Goal: Information Seeking & Learning: Learn about a topic

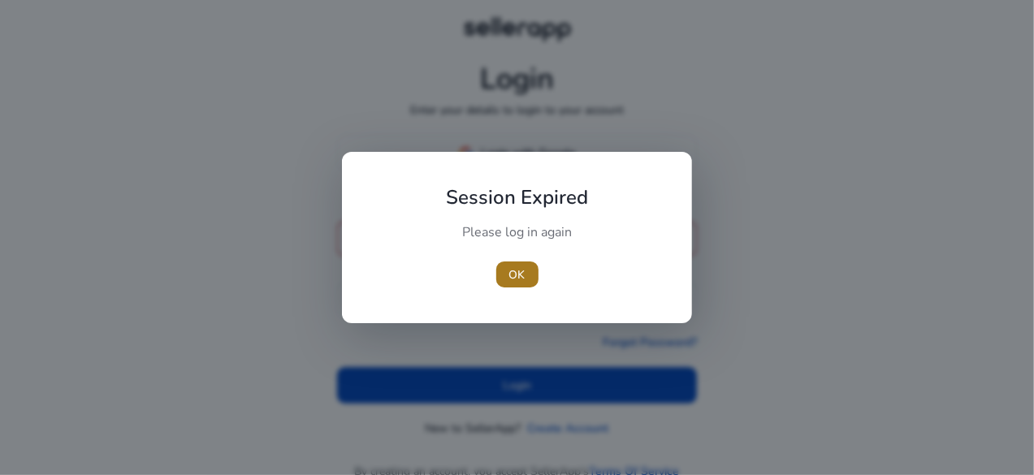
click at [519, 273] on span "OK" at bounding box center [518, 275] width 16 height 17
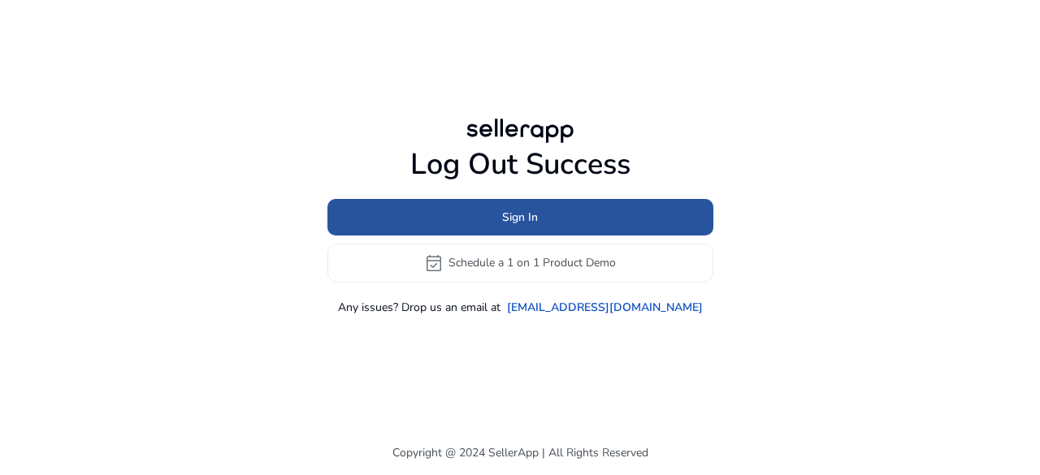
click at [538, 225] on span at bounding box center [520, 216] width 386 height 39
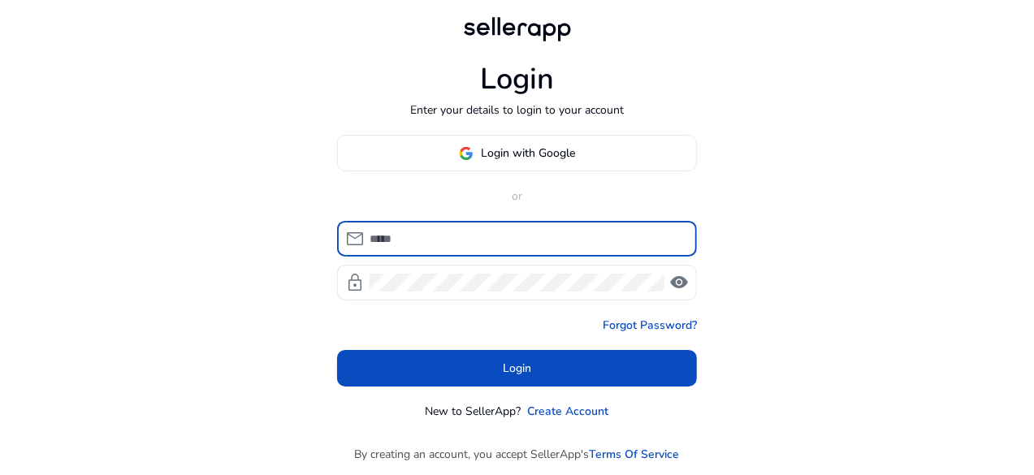
click at [484, 232] on input at bounding box center [527, 239] width 314 height 18
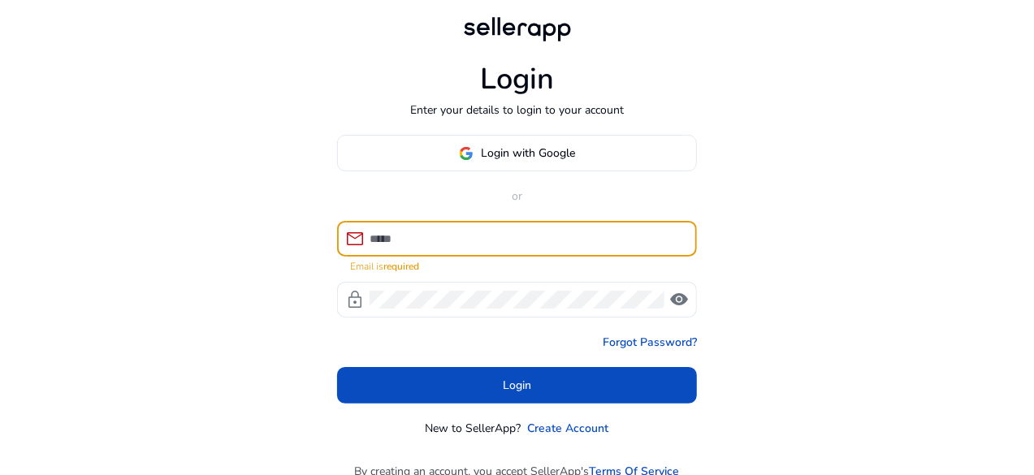
paste input "**********"
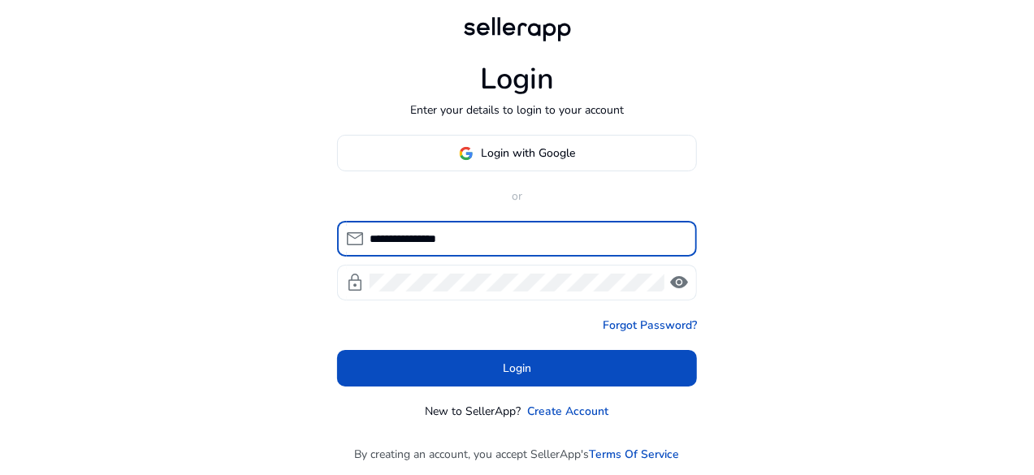
type input "**********"
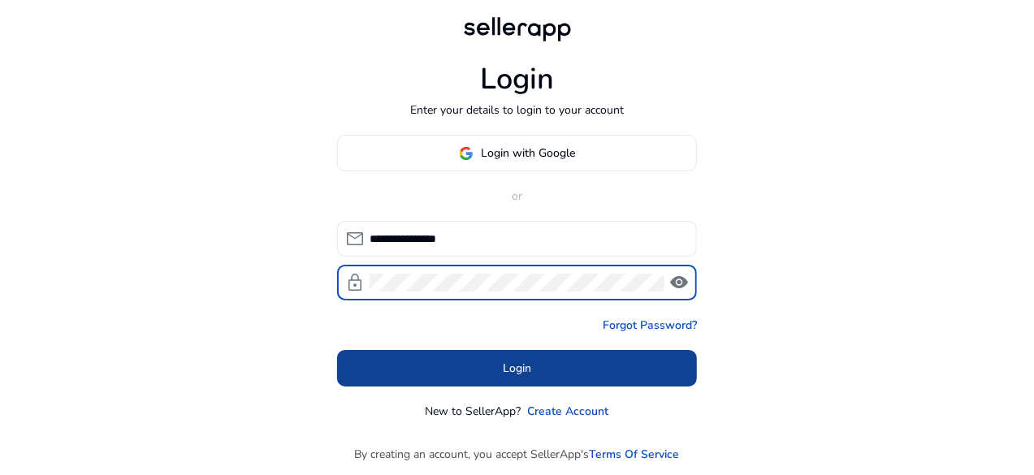
click at [491, 370] on span at bounding box center [517, 368] width 360 height 39
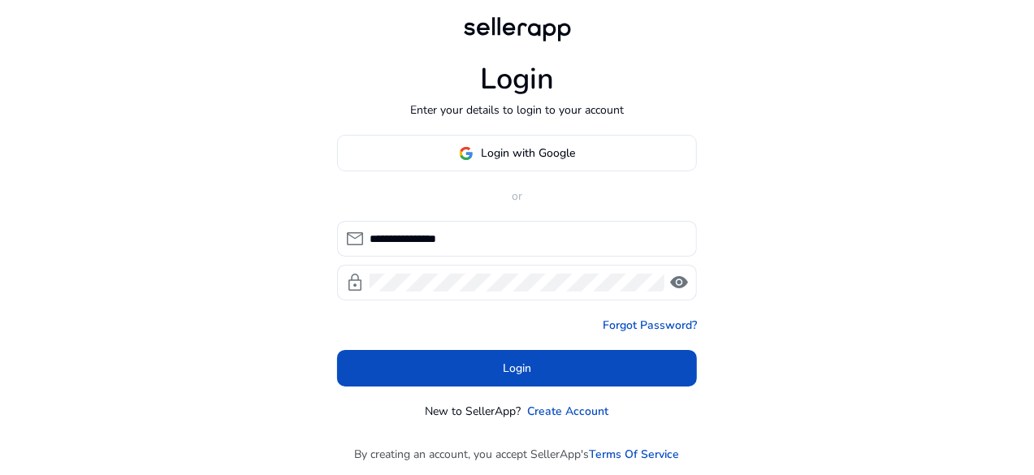
scroll to position [2, 0]
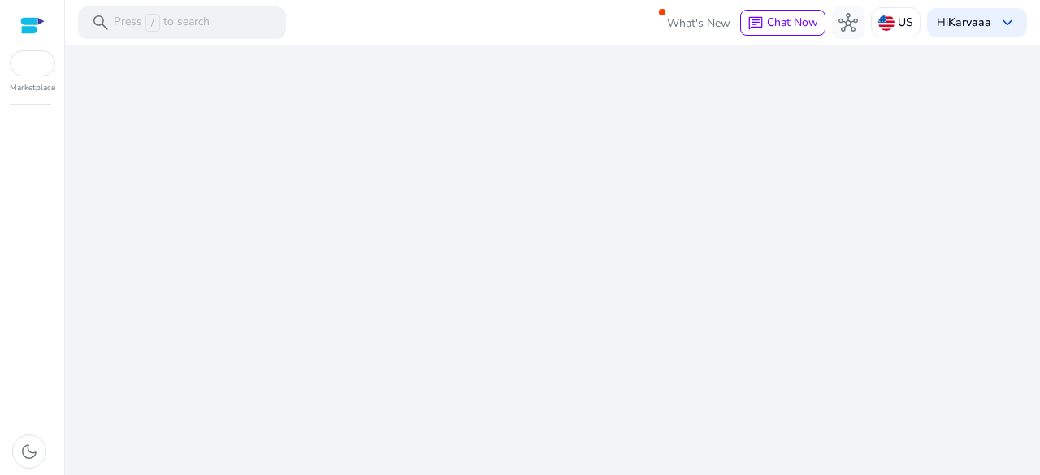
click at [497, 366] on div "We are getting things ready for you..." at bounding box center [553, 260] width 962 height 431
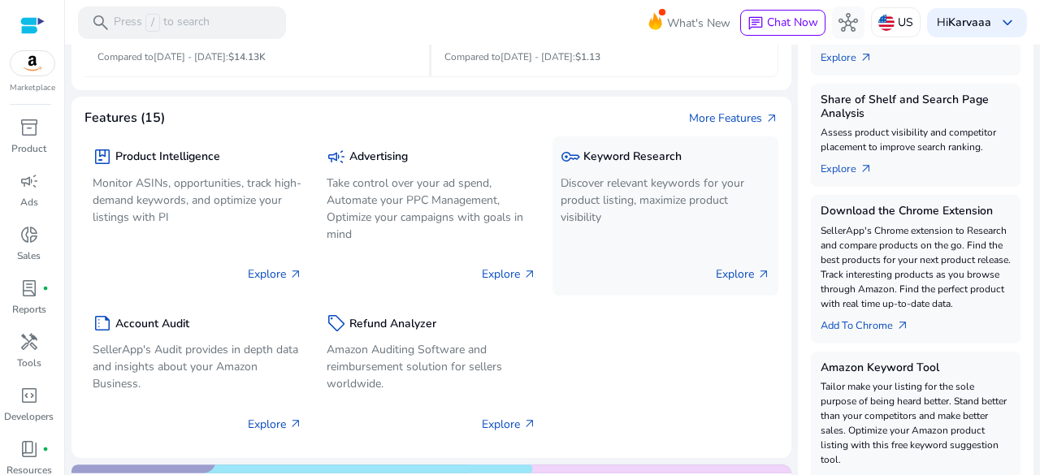
scroll to position [471, 0]
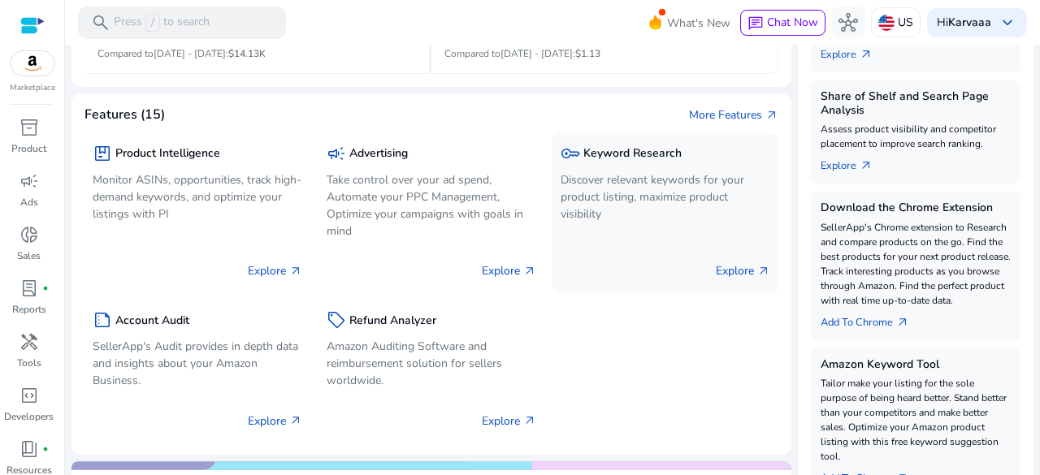
click at [577, 214] on p "Discover relevant keywords for your product listing, maximize product visibility" at bounding box center [666, 196] width 210 height 51
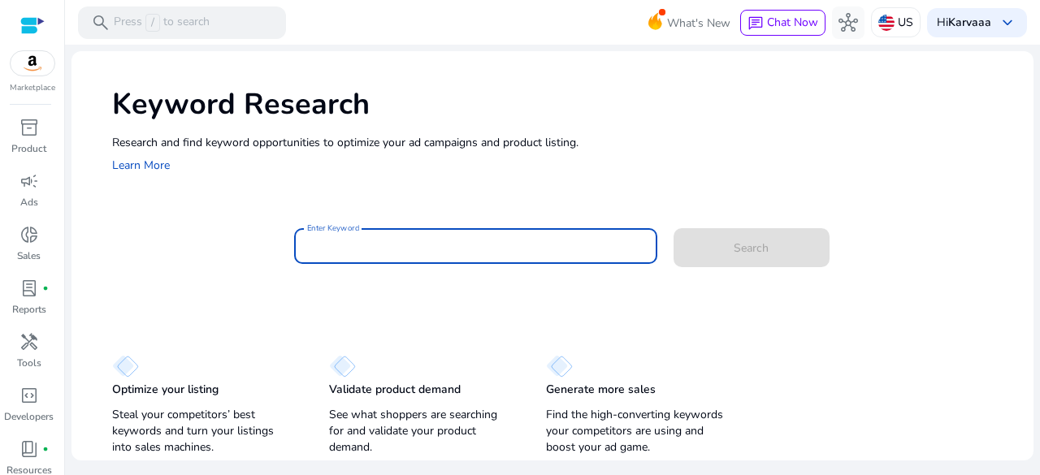
click at [406, 247] on input "Enter Keyword" at bounding box center [475, 246] width 337 height 18
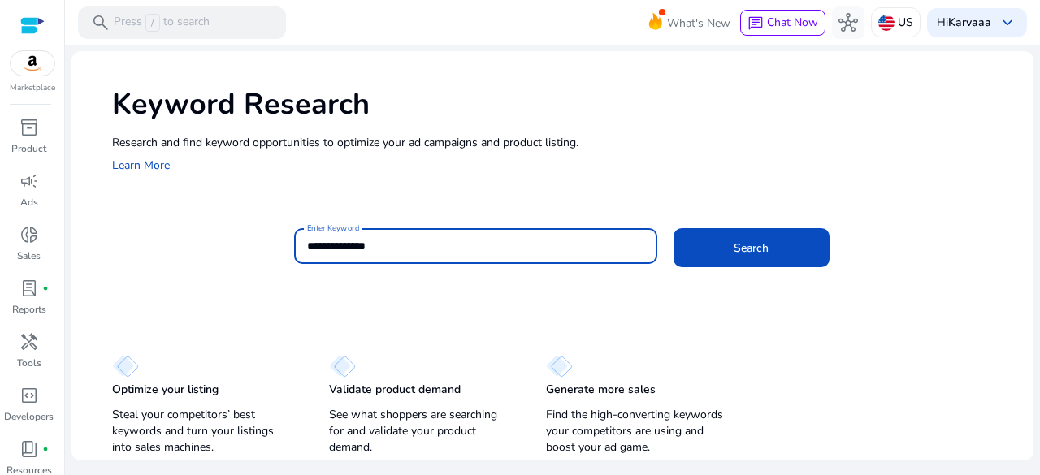
click at [674, 228] on button "Search" at bounding box center [752, 247] width 156 height 39
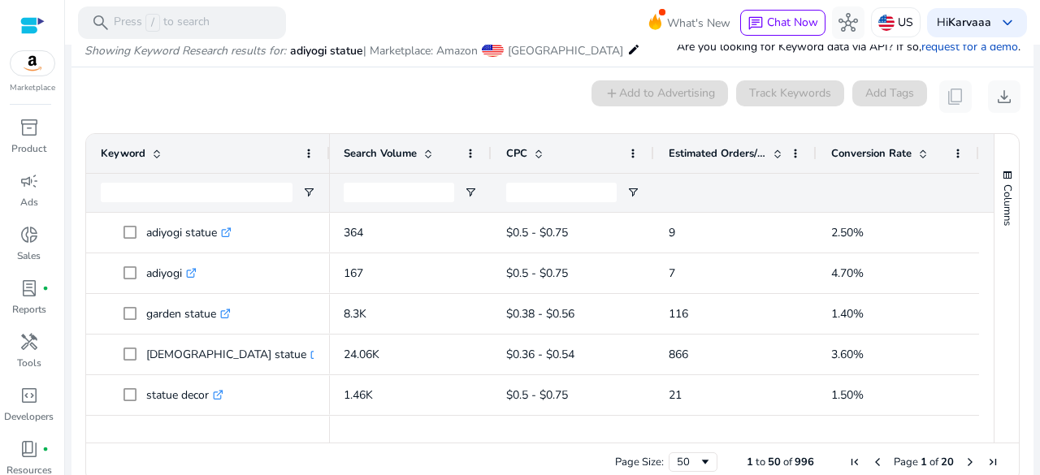
click at [773, 149] on span at bounding box center [777, 153] width 13 height 13
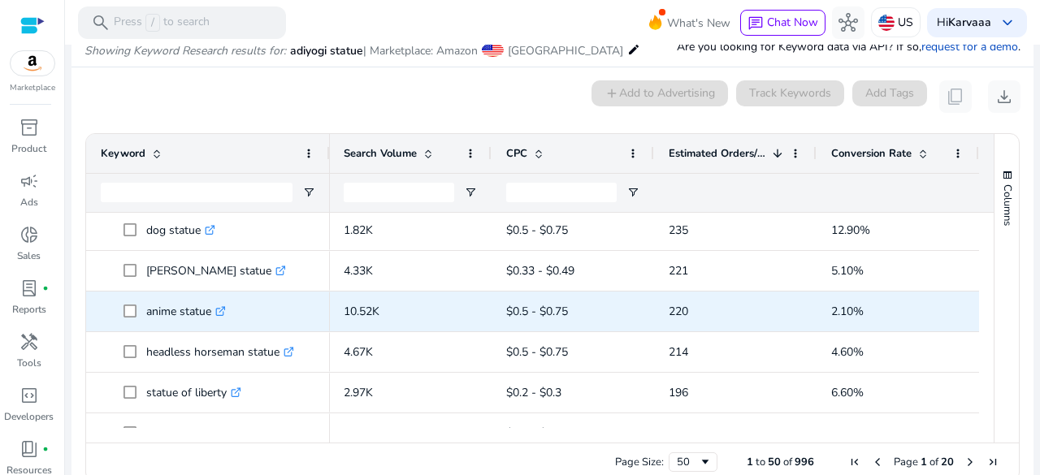
scroll to position [196, 0]
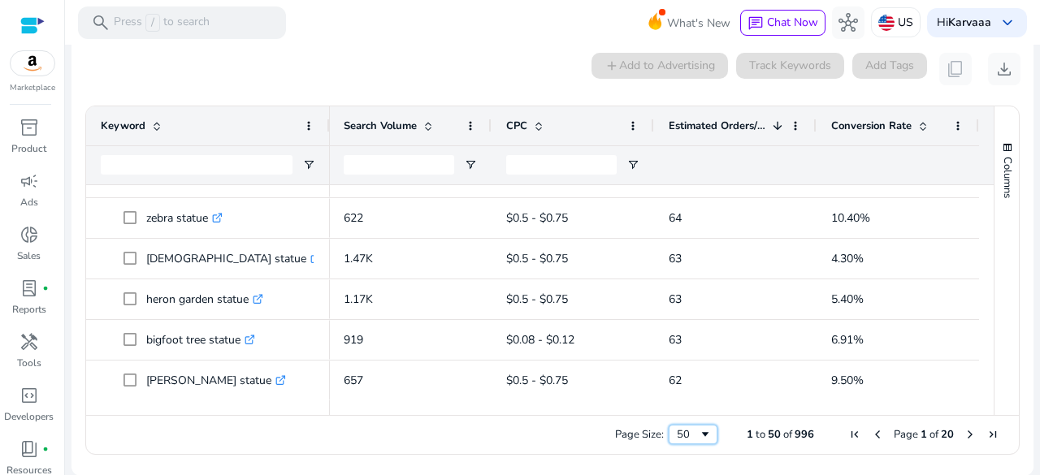
click at [687, 440] on div "50" at bounding box center [688, 434] width 22 height 15
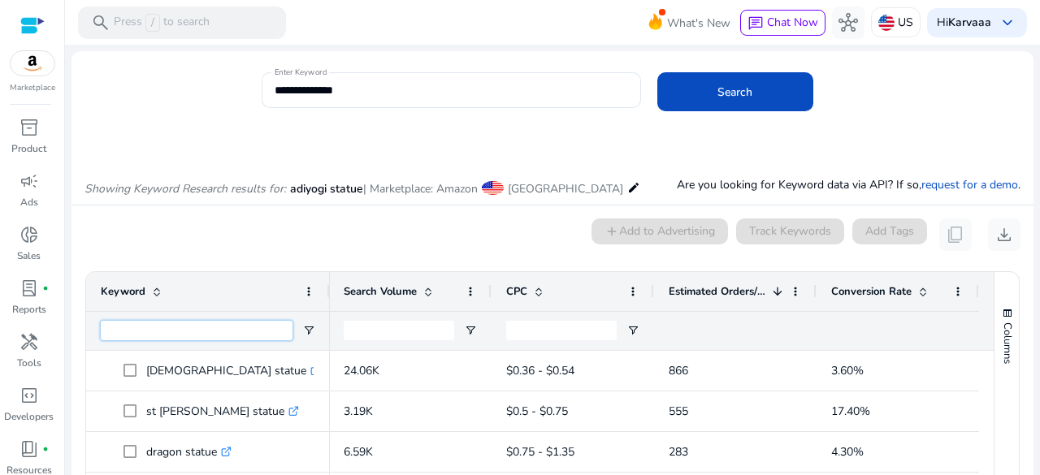
click at [180, 337] on input "Keyword Filter Input" at bounding box center [197, 331] width 192 height 20
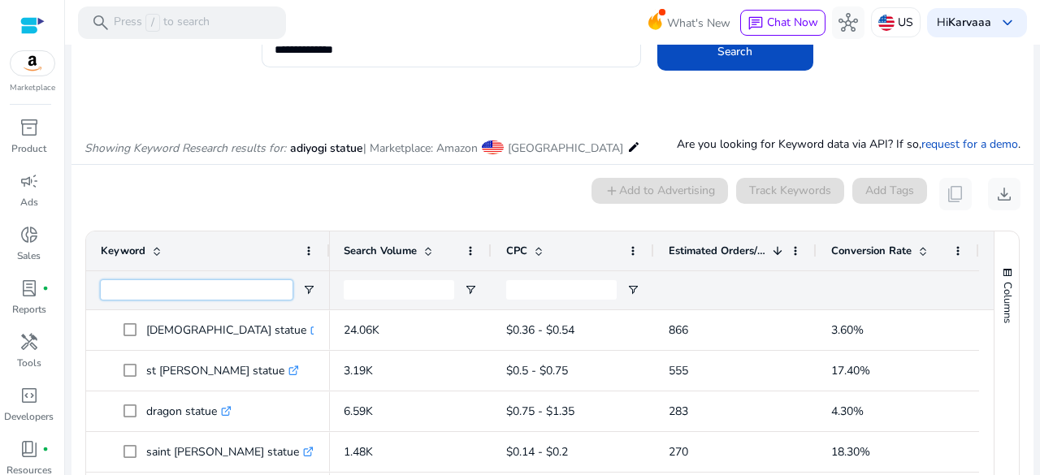
click at [185, 294] on input "Keyword Filter Input" at bounding box center [197, 290] width 192 height 20
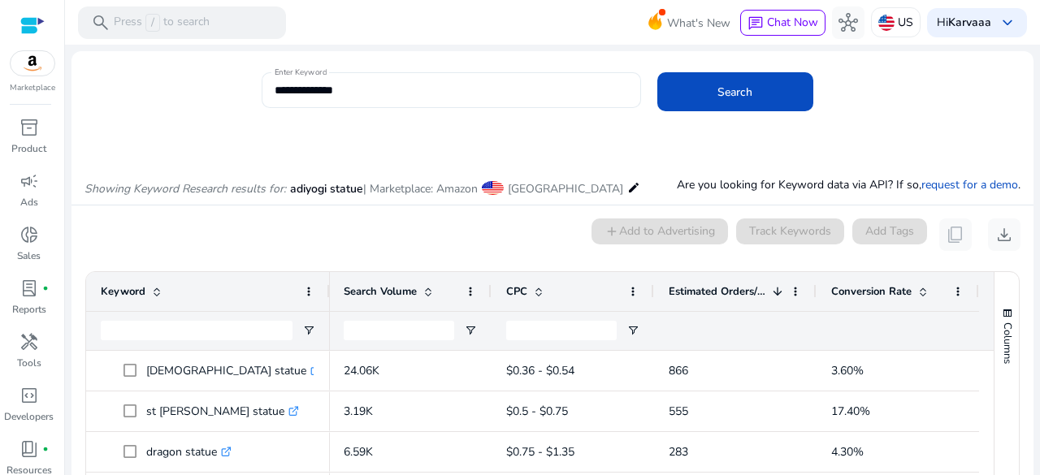
click at [353, 93] on input "**********" at bounding box center [451, 90] width 353 height 18
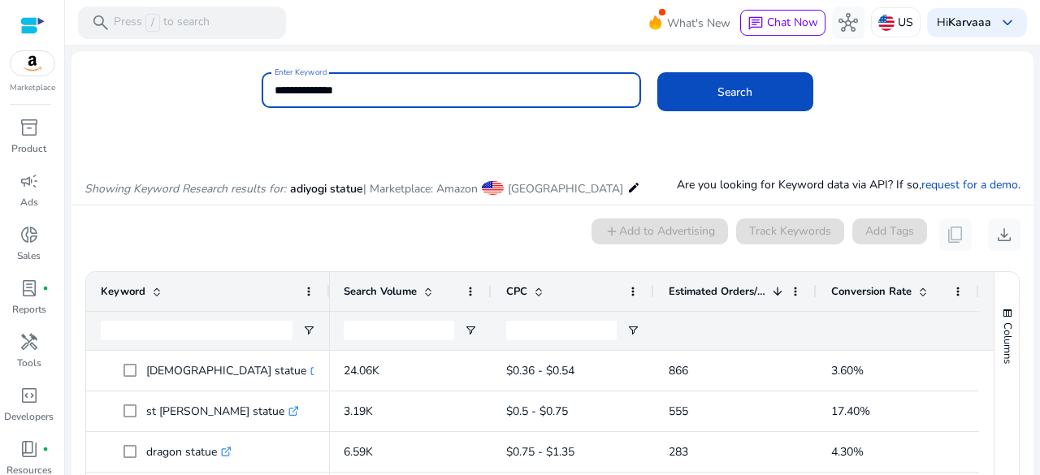
click at [353, 93] on input "**********" at bounding box center [451, 90] width 353 height 18
paste input
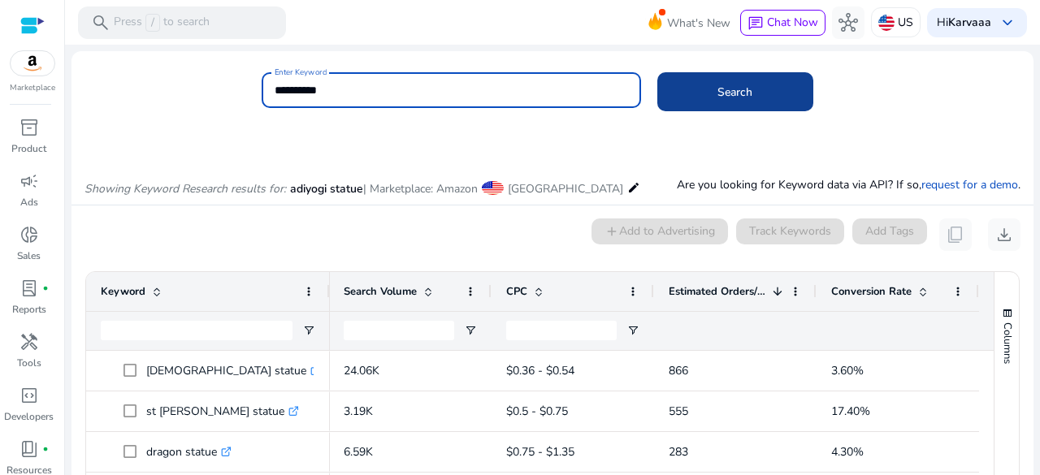
type input "**********"
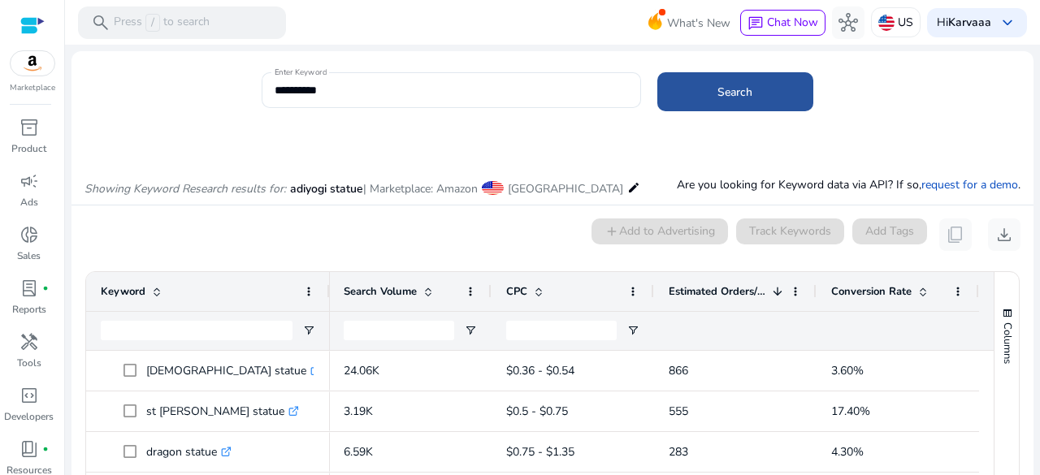
click at [725, 77] on span at bounding box center [735, 91] width 156 height 39
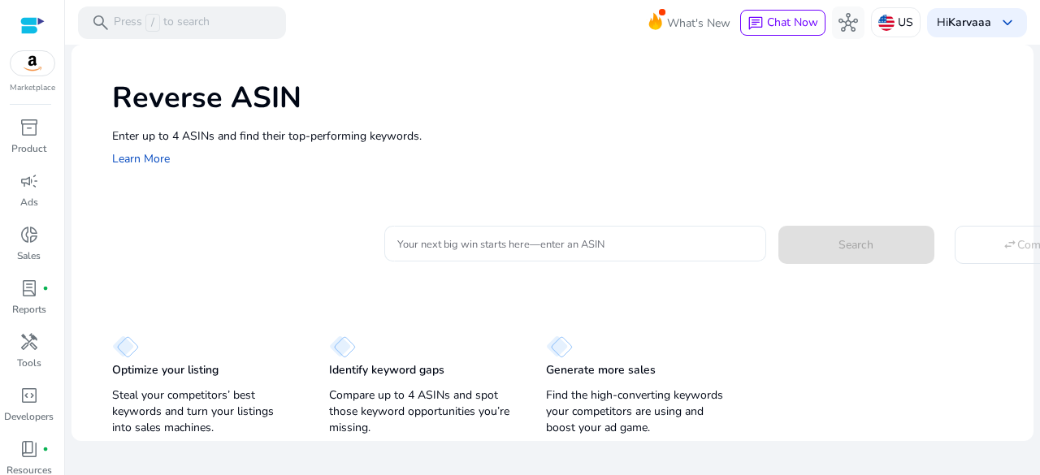
click at [551, 256] on div at bounding box center [575, 244] width 356 height 36
paste input "**********"
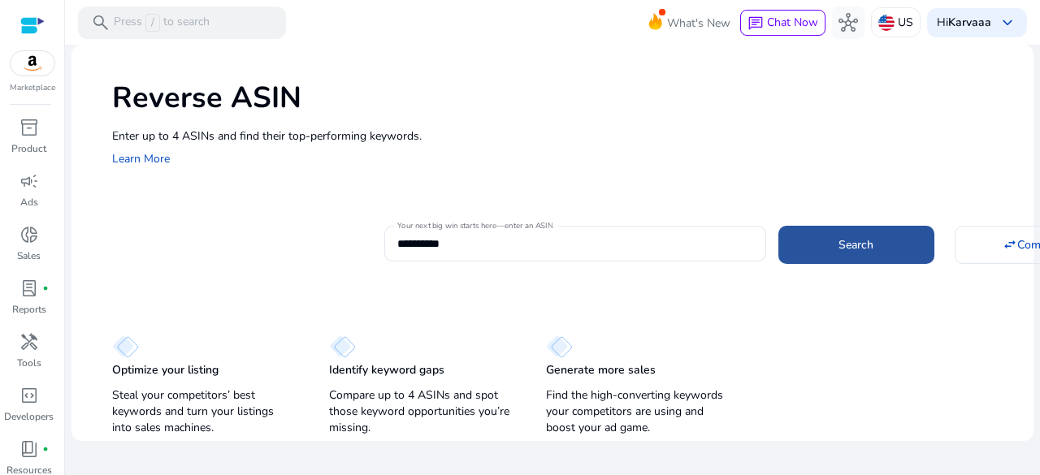
click at [824, 229] on span at bounding box center [857, 244] width 156 height 39
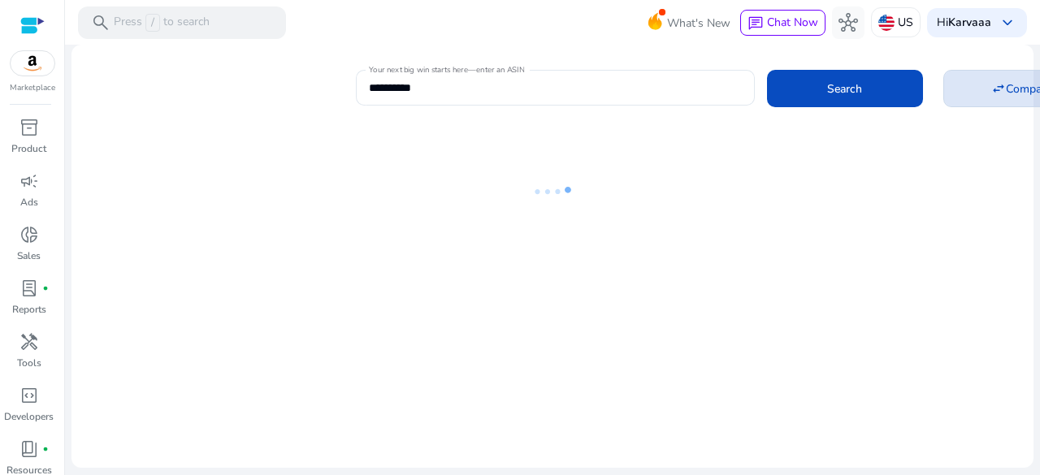
click at [988, 99] on span at bounding box center [1021, 88] width 154 height 39
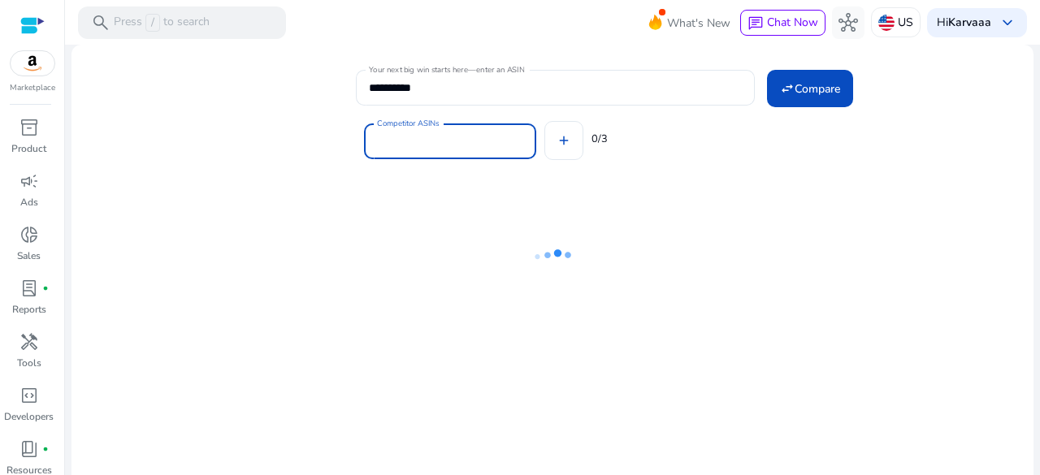
click at [500, 148] on input "Competitor ASINs" at bounding box center [450, 141] width 146 height 18
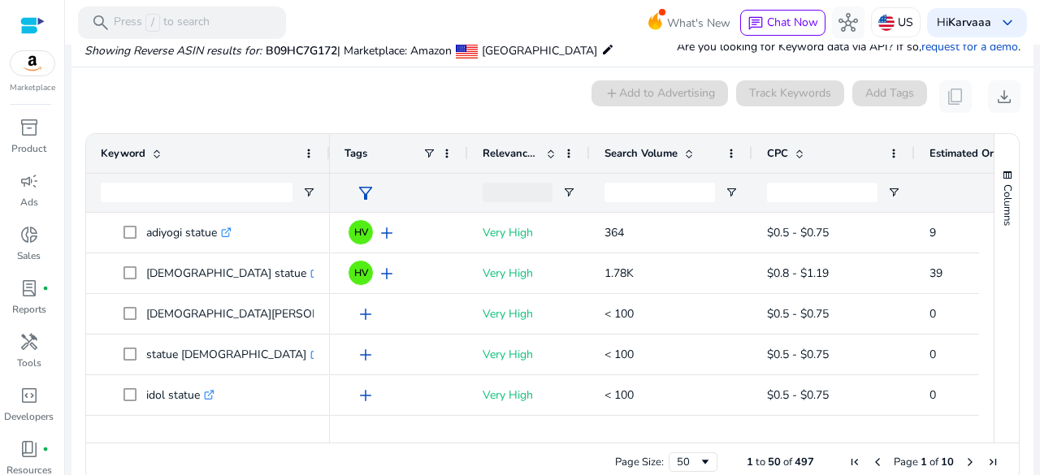
drag, startPoint x: 400, startPoint y: 90, endPoint x: 412, endPoint y: 102, distance: 16.7
click at [412, 102] on mat-card "0 keyword(s) selected add Add to Advertising Track Keywords Add Tags content_co…" at bounding box center [553, 285] width 962 height 436
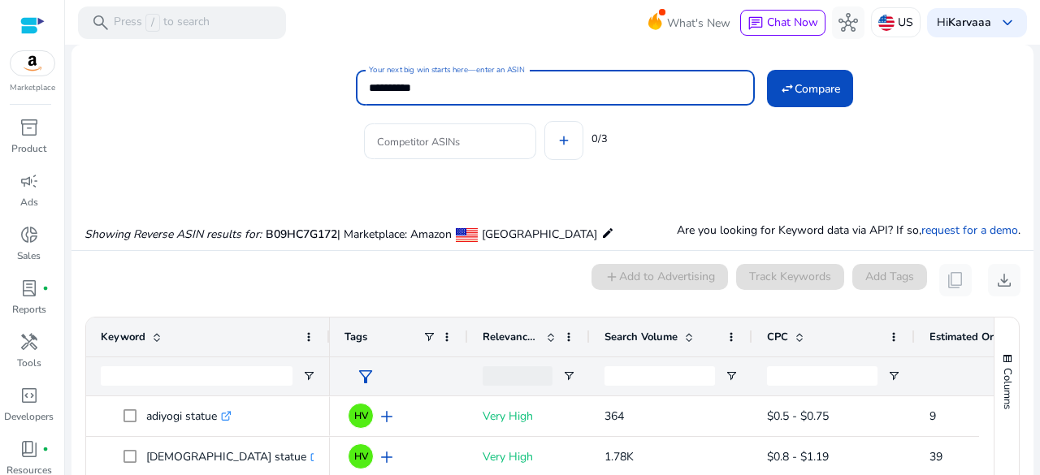
click at [400, 79] on input "**********" at bounding box center [555, 88] width 373 height 18
paste input
click at [400, 79] on input "**********" at bounding box center [555, 88] width 373 height 18
type input "**********"
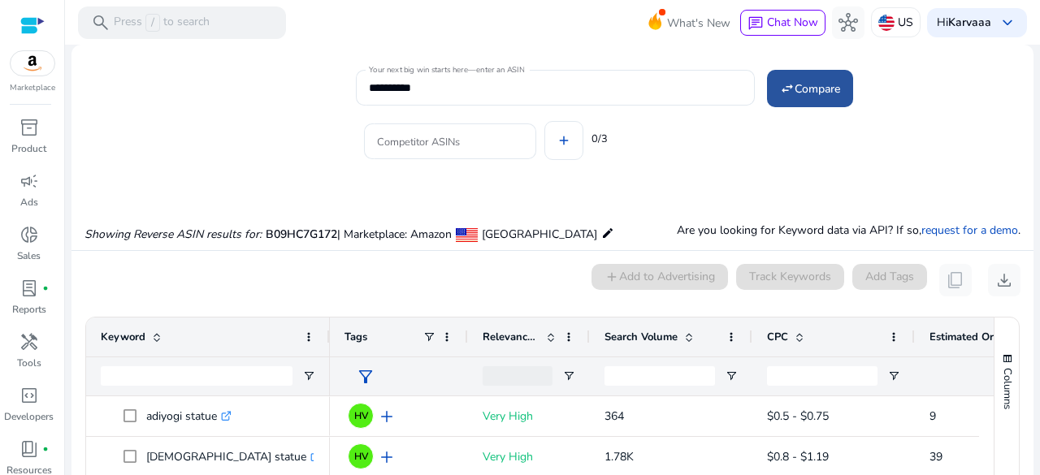
click at [824, 83] on span "Compare" at bounding box center [818, 88] width 46 height 17
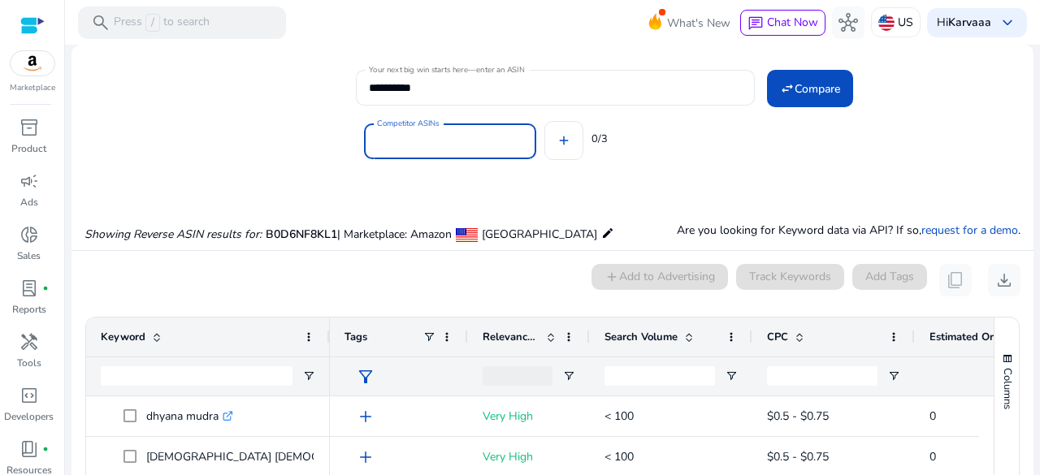
click at [460, 132] on input "Competitor ASINs" at bounding box center [450, 141] width 146 height 18
paste input "**********"
click at [431, 141] on input "**********" at bounding box center [450, 141] width 146 height 18
type input "**********"
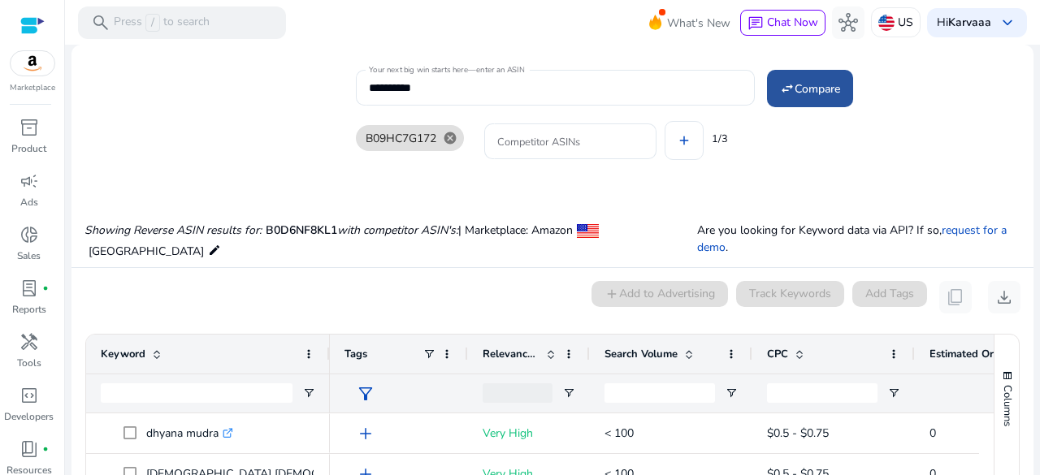
click at [773, 90] on span at bounding box center [810, 88] width 86 height 39
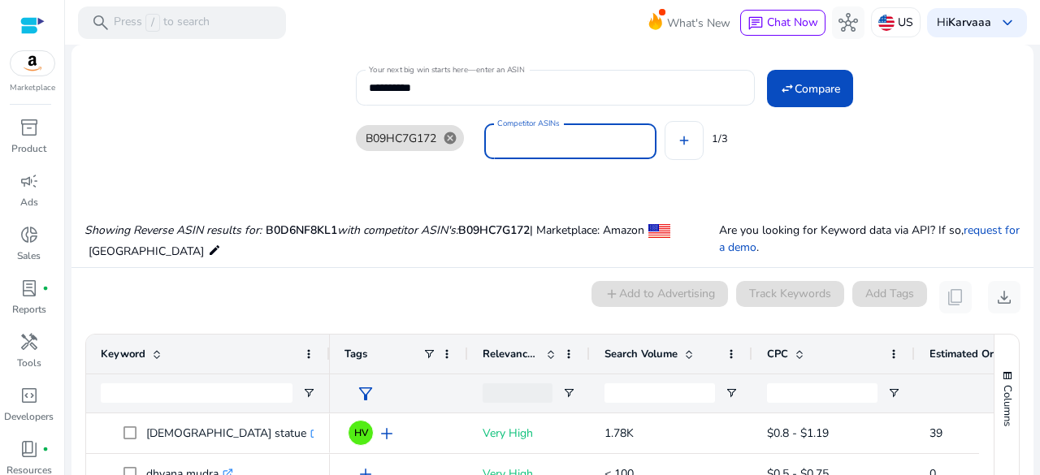
click at [504, 150] on input "Competitor ASINs" at bounding box center [570, 141] width 146 height 18
paste input "**********"
type input "**********"
click at [812, 85] on span "Compare" at bounding box center [818, 88] width 46 height 17
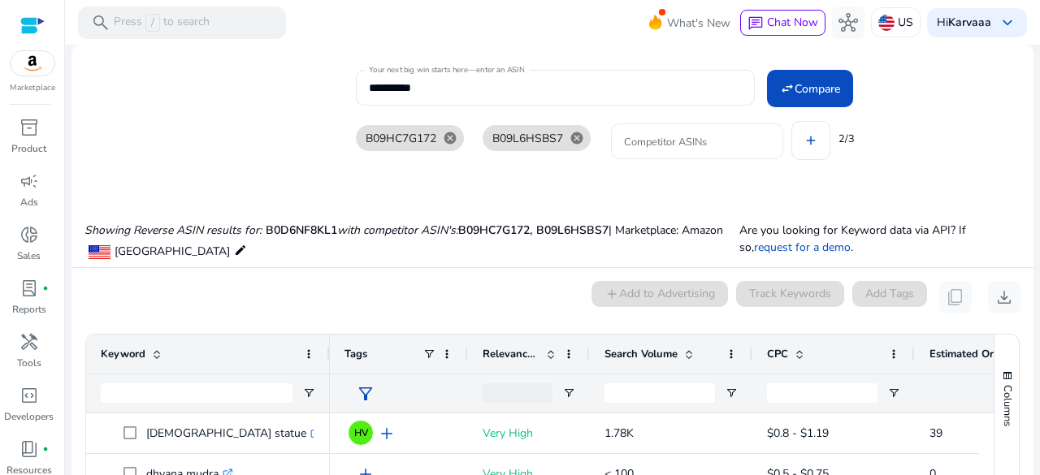
click at [650, 152] on div at bounding box center [697, 142] width 146 height 36
paste input "**********"
type input "**********"
click at [668, 134] on input "**********" at bounding box center [697, 141] width 146 height 18
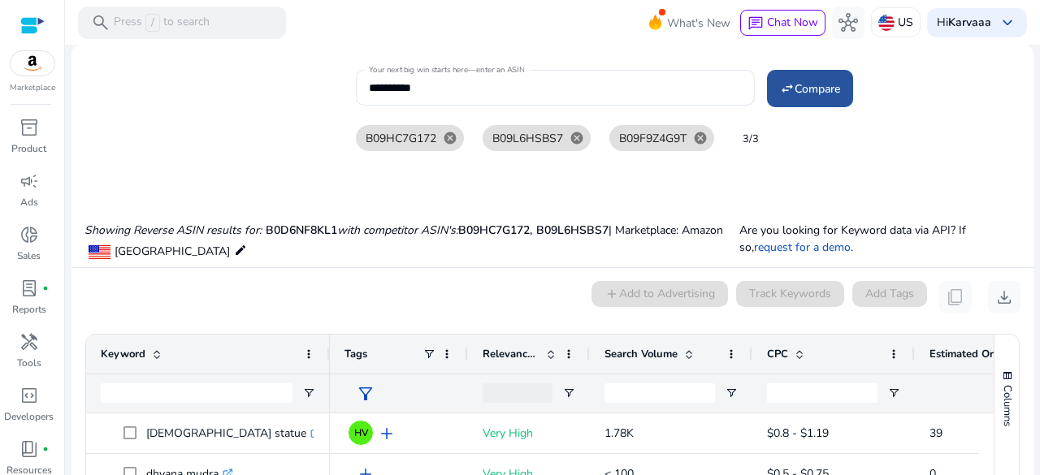
click at [806, 86] on span "Compare" at bounding box center [818, 88] width 46 height 17
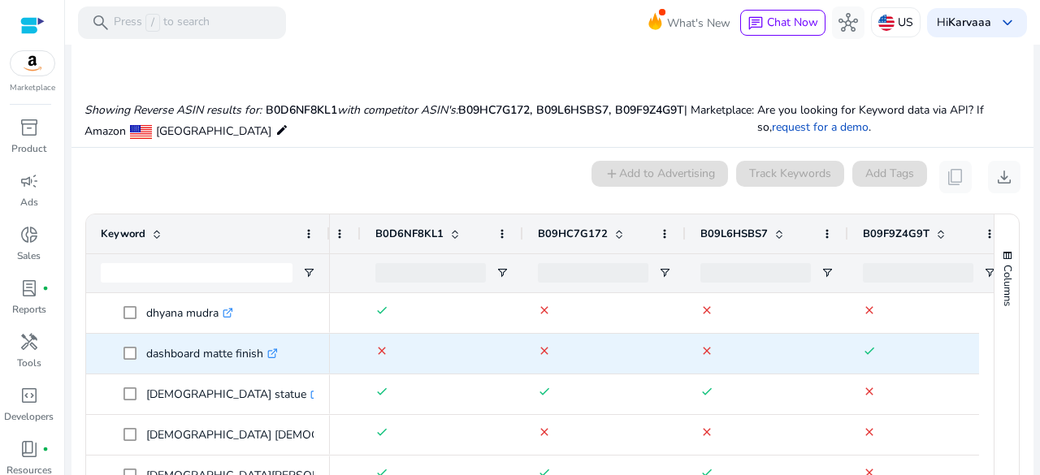
scroll to position [0, 856]
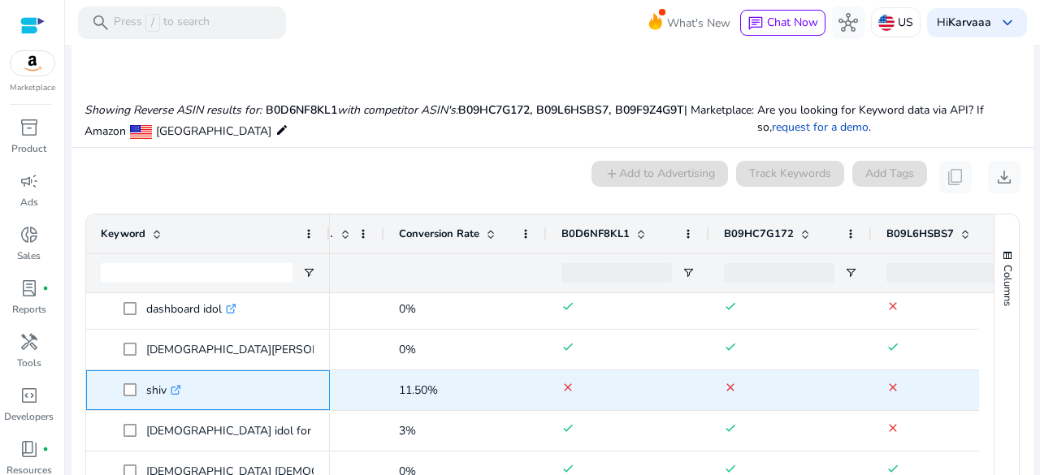
click at [158, 388] on p "shiv .st0{fill:#2c8af8}" at bounding box center [163, 390] width 35 height 33
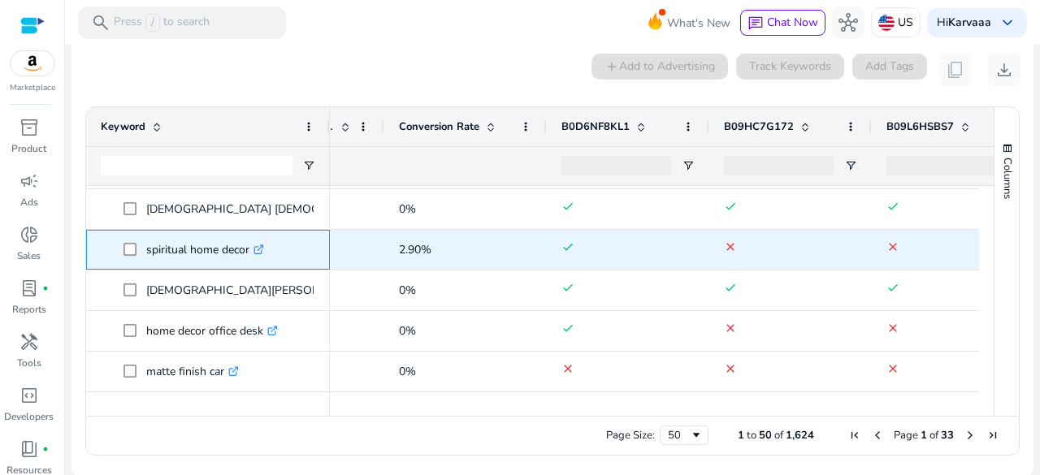
click at [179, 254] on p "spiritual home decor .st0{fill:#2c8af8}" at bounding box center [205, 249] width 118 height 33
copy p "spiritual home decor"
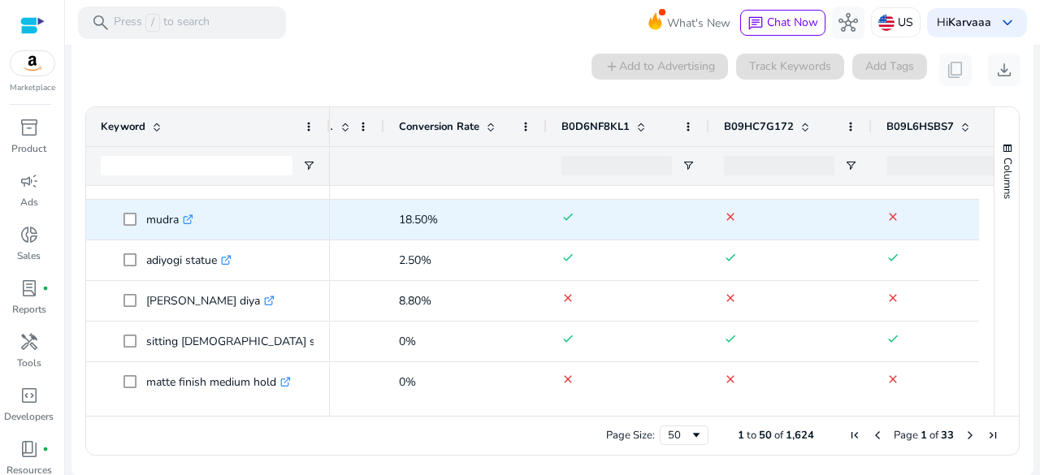
click at [167, 219] on p "mudra .st0{fill:#2c8af8}" at bounding box center [169, 219] width 47 height 33
copy p "mudra"
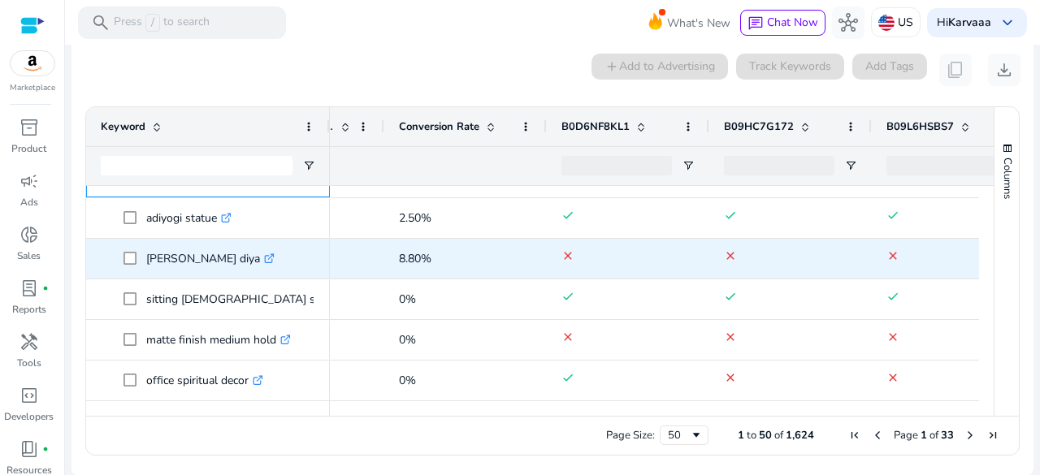
scroll to position [1221, 0]
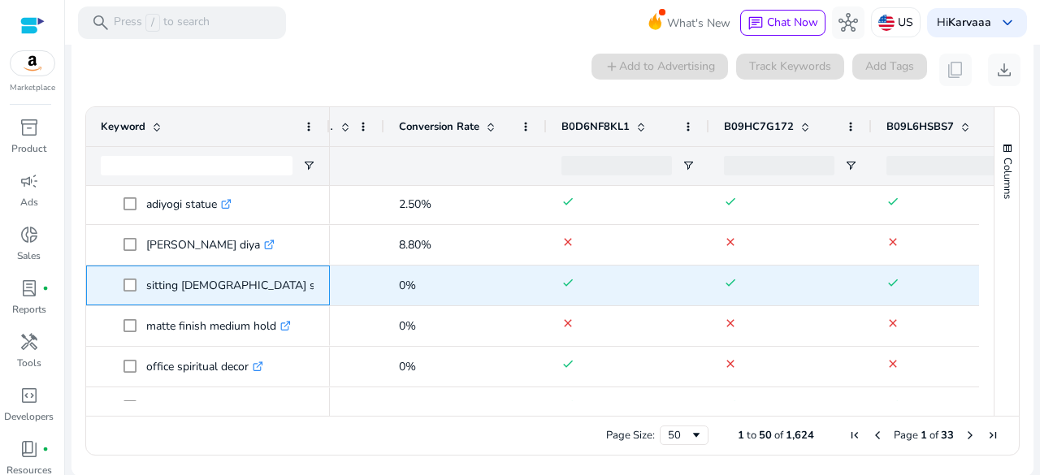
click at [192, 287] on p "sitting shiva statue .st0{fill:#2c8af8}" at bounding box center [251, 285] width 210 height 33
copy p "sitting [DEMOGRAPHIC_DATA] statue"
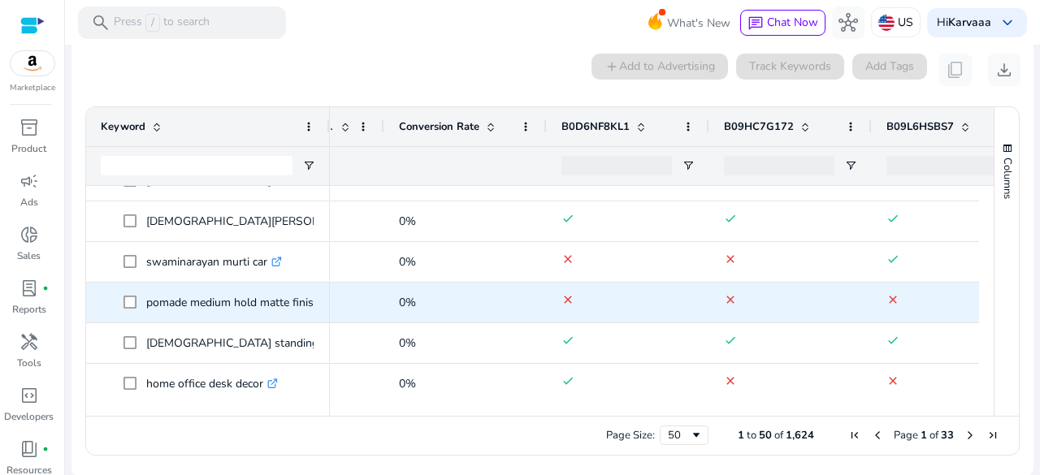
scroll to position [1460, 0]
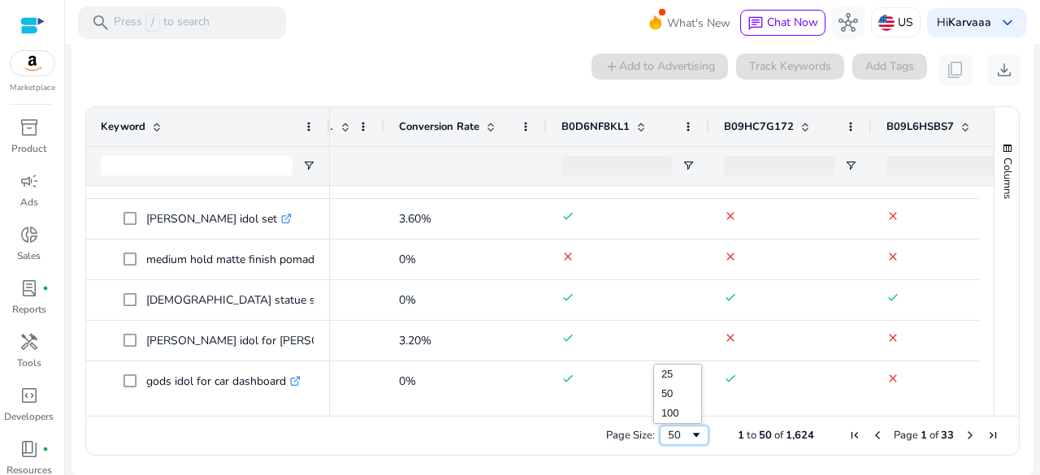
click at [677, 427] on div "50" at bounding box center [684, 436] width 49 height 20
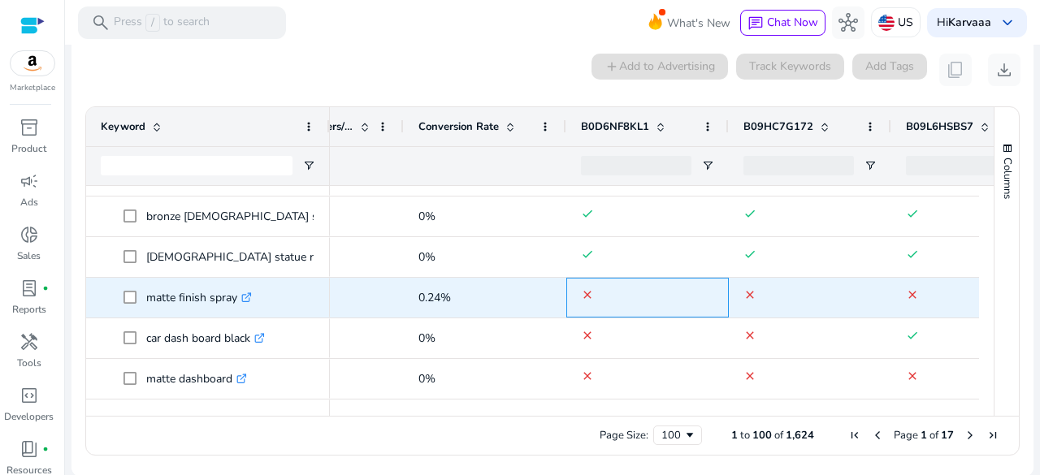
click at [627, 287] on span "clear" at bounding box center [647, 297] width 133 height 33
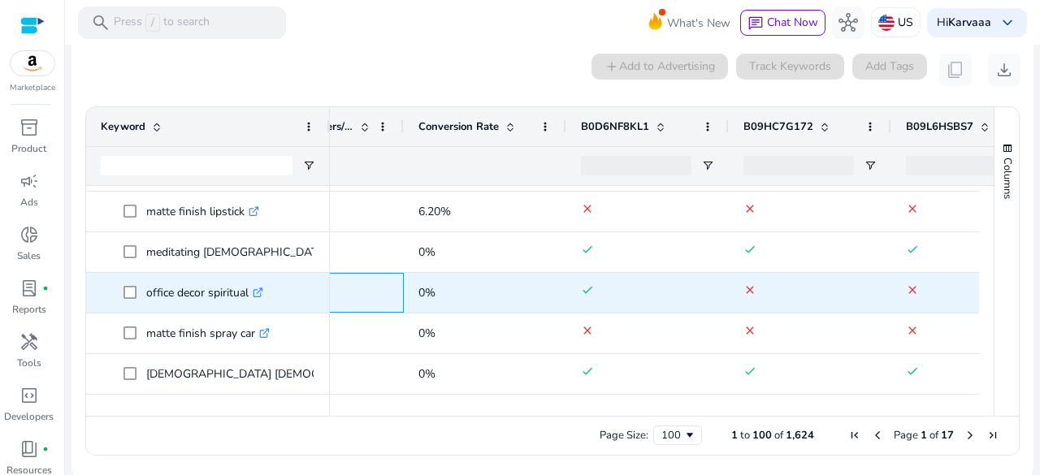
click at [362, 274] on div "0" at bounding box center [322, 293] width 133 height 38
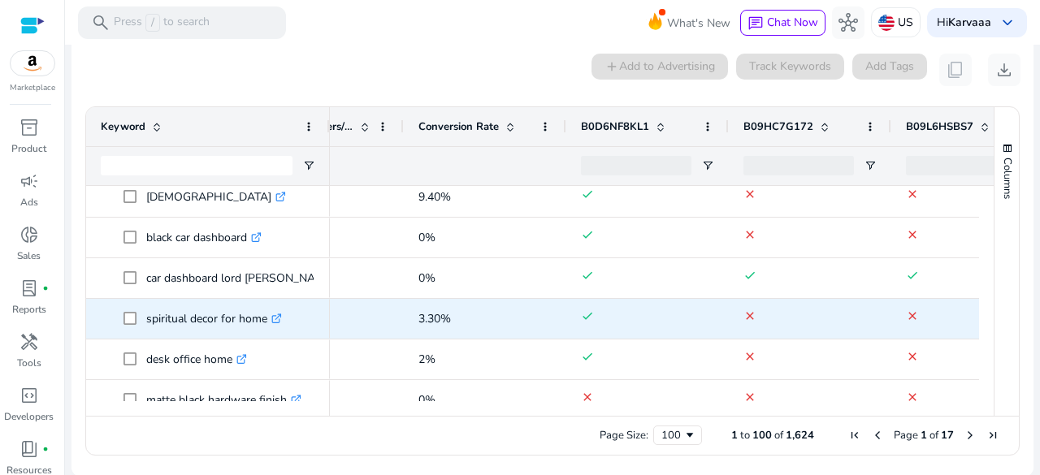
scroll to position [3793, 0]
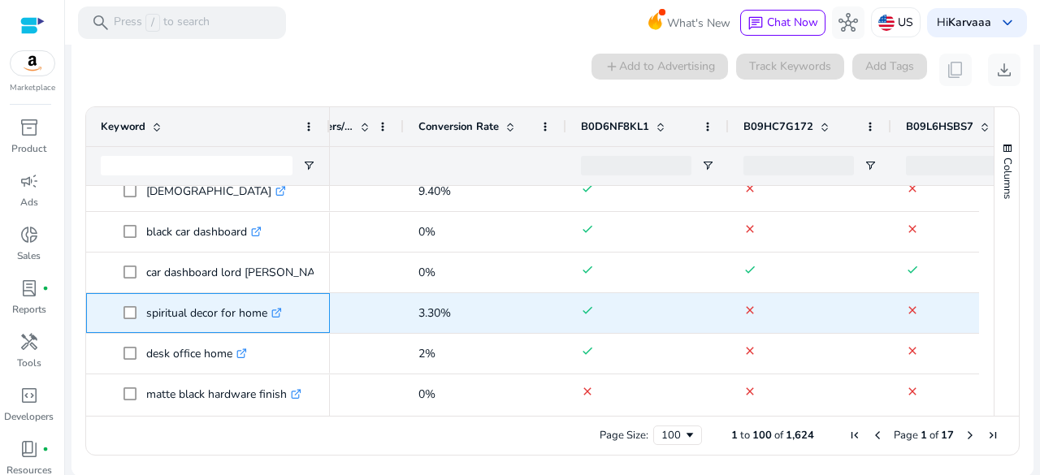
click at [197, 316] on p "spiritual decor for home .st0{fill:#2c8af8}" at bounding box center [214, 313] width 136 height 33
copy p "spiritual decor for home"
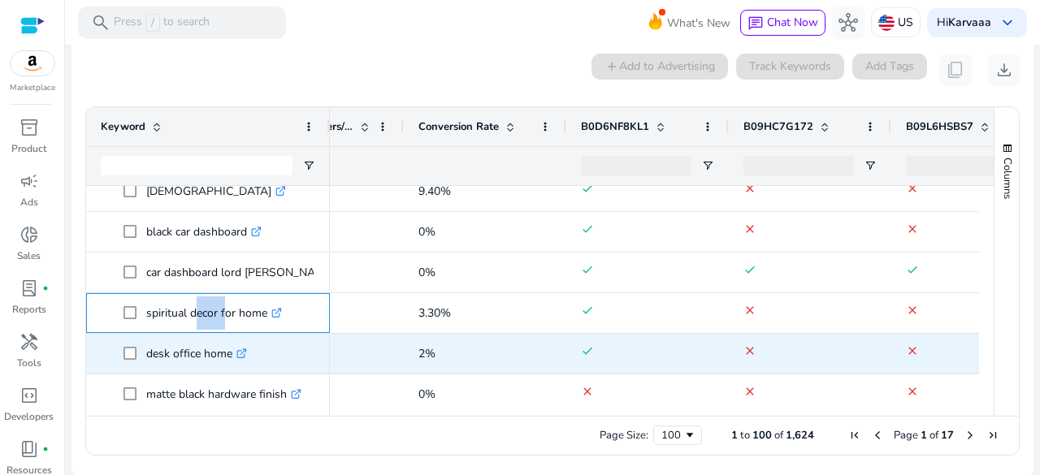
scroll to position [3847, 0]
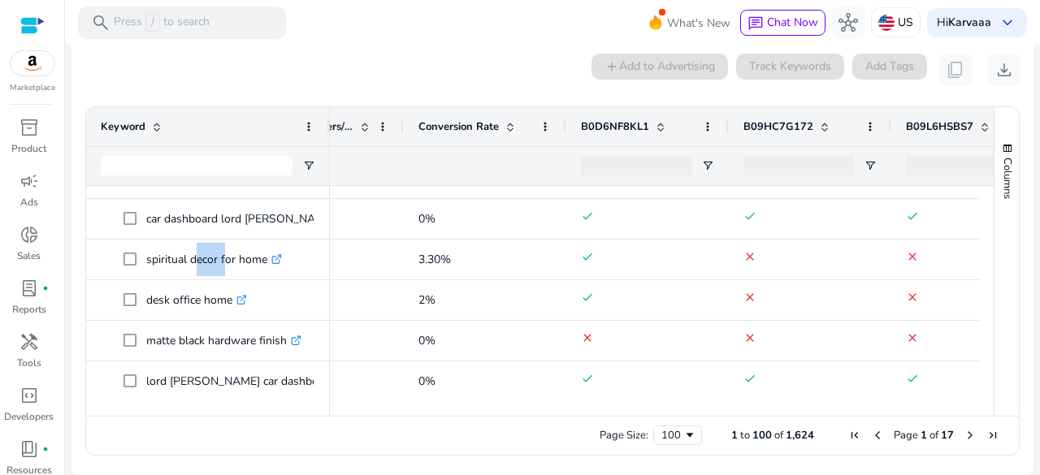
click at [956, 432] on span "Page 1 of 17" at bounding box center [924, 435] width 161 height 15
click at [967, 435] on span "Next Page" at bounding box center [970, 435] width 13 height 13
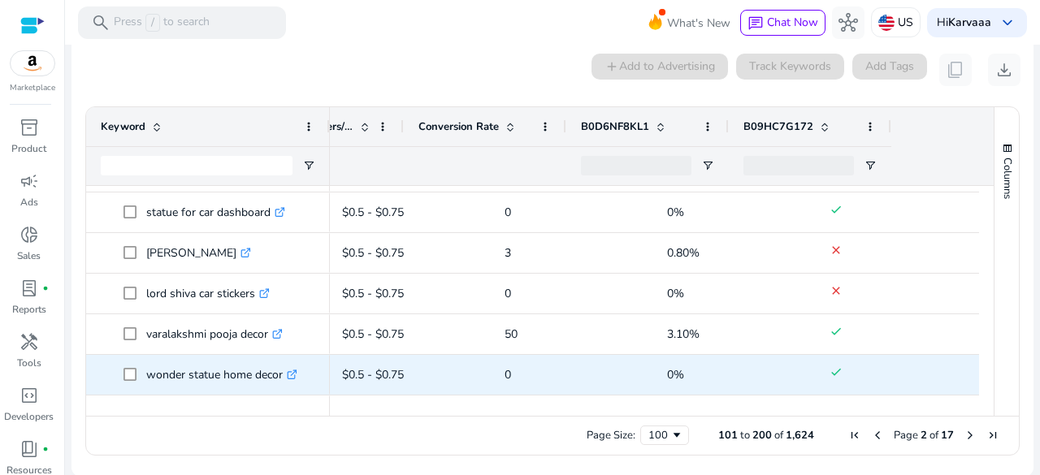
scroll to position [0, 423]
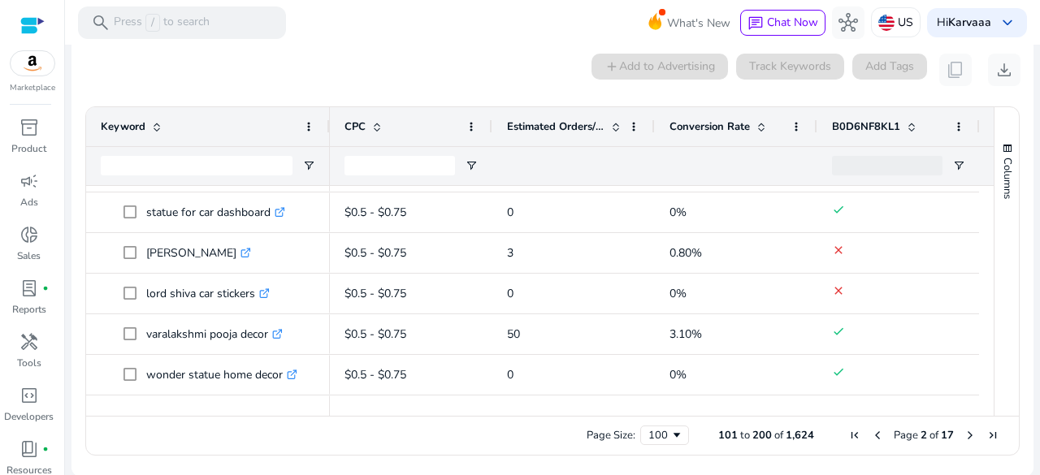
click at [618, 121] on span at bounding box center [615, 126] width 13 height 13
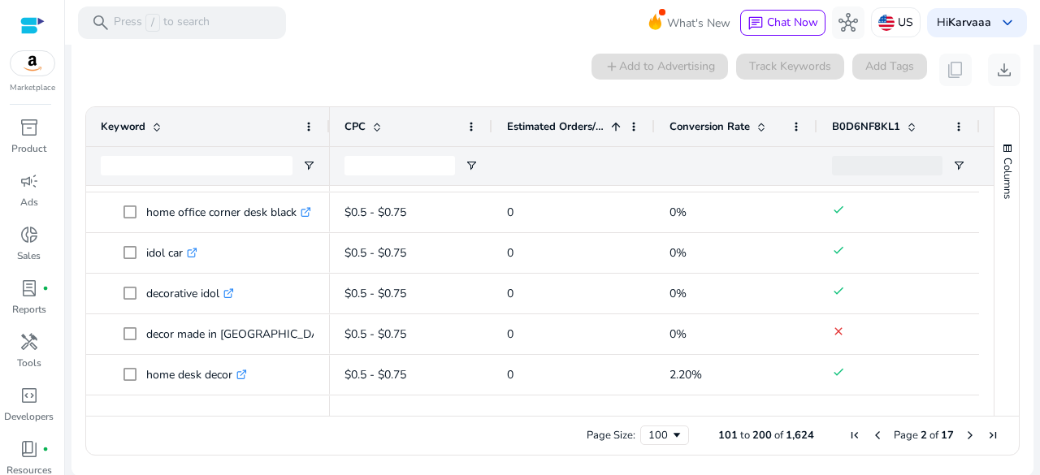
click at [618, 121] on span at bounding box center [615, 126] width 13 height 13
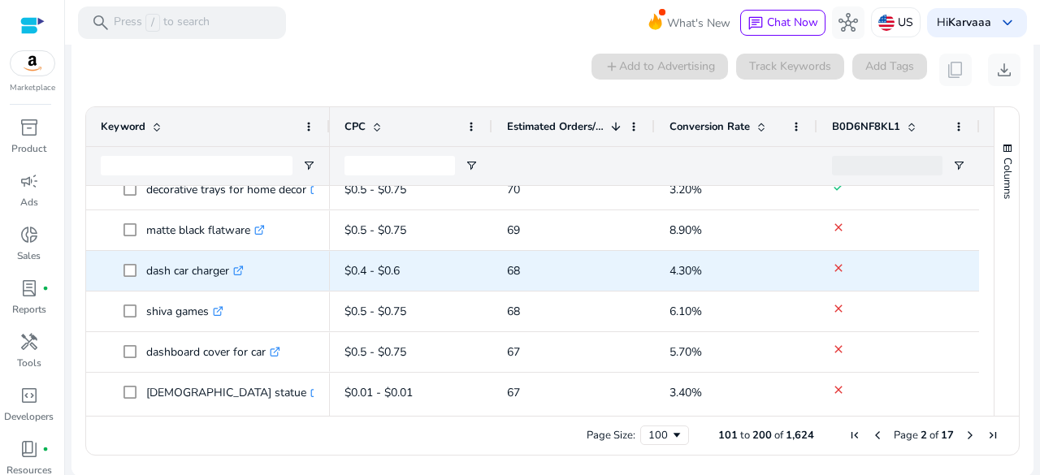
scroll to position [1071, 0]
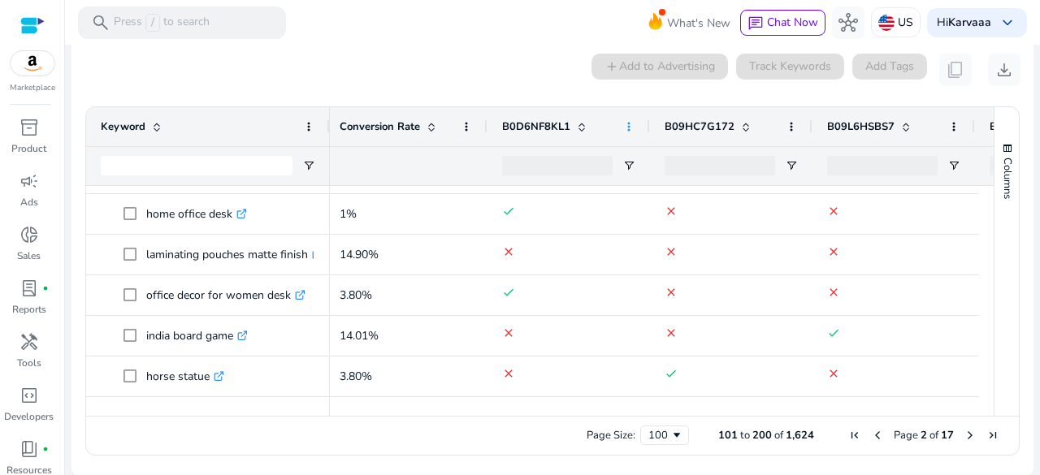
click at [629, 128] on span at bounding box center [628, 126] width 13 height 13
click at [540, 64] on div "0 keyword(s) selected add Add to Advertising Track Keywords Add Tags content_co…" at bounding box center [553, 70] width 936 height 33
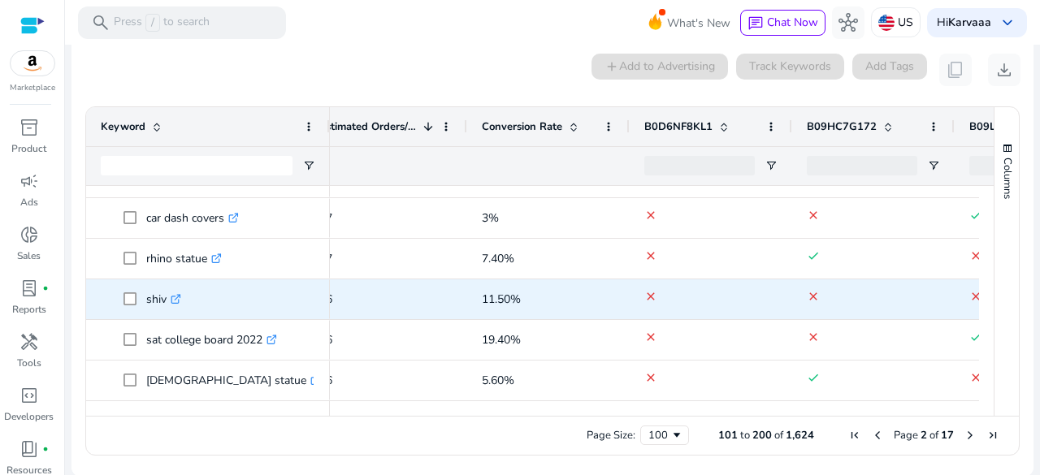
click at [158, 296] on p "shiv .st0{fill:#2c8af8}" at bounding box center [163, 299] width 35 height 33
copy p "shiv"
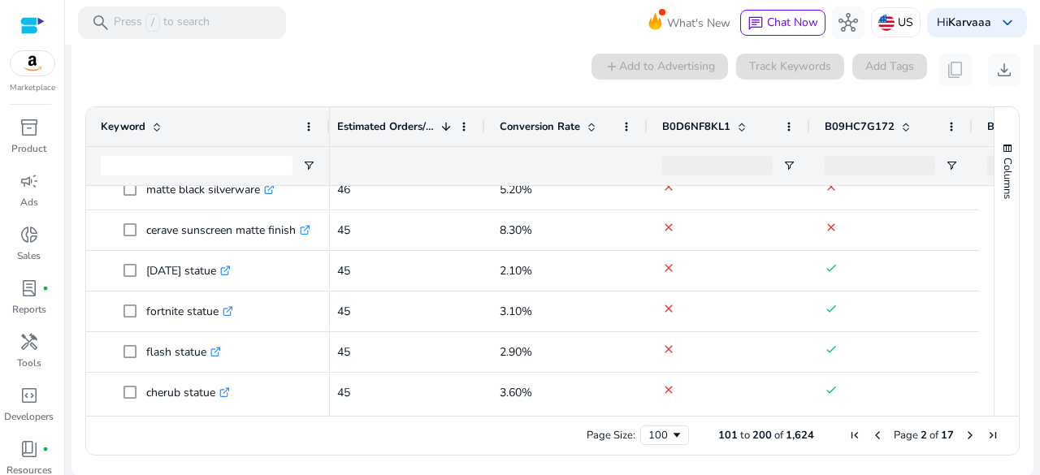
scroll to position [0, 0]
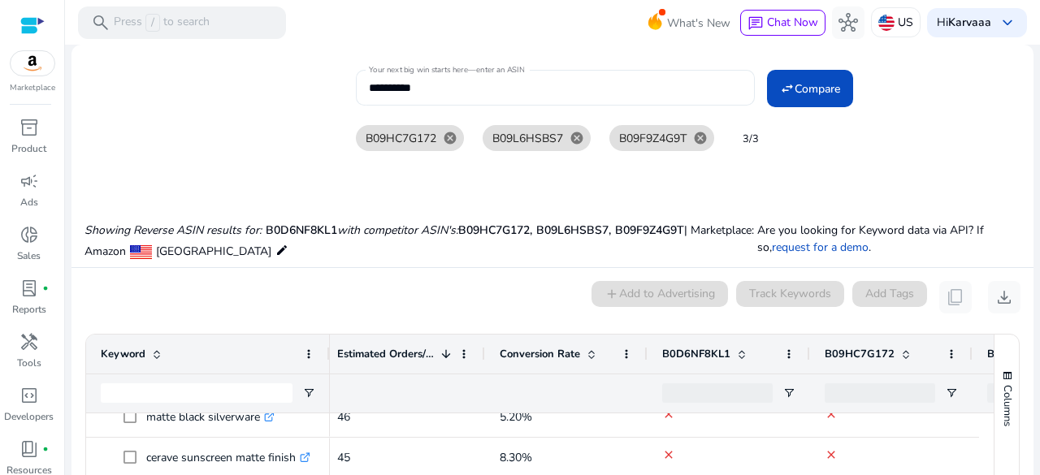
click at [374, 88] on input "**********" at bounding box center [555, 88] width 373 height 18
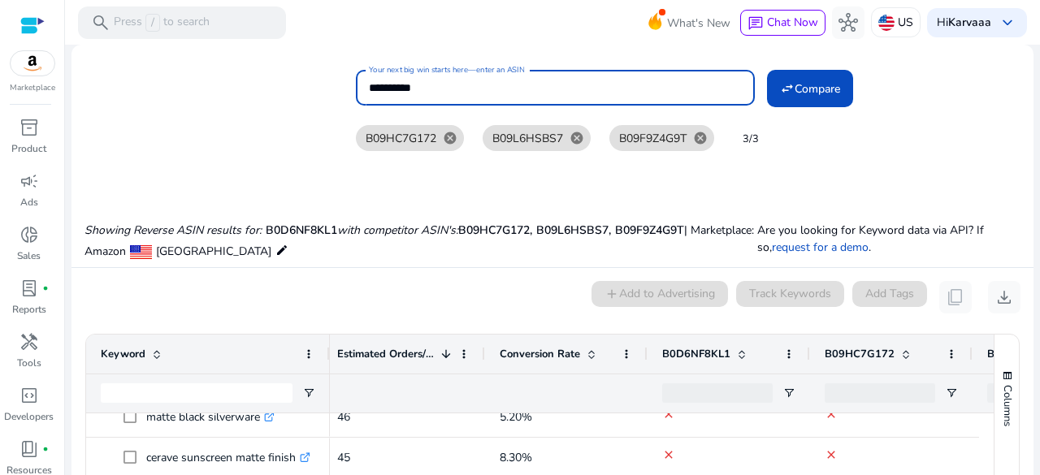
click at [374, 88] on input "**********" at bounding box center [555, 88] width 373 height 18
paste input
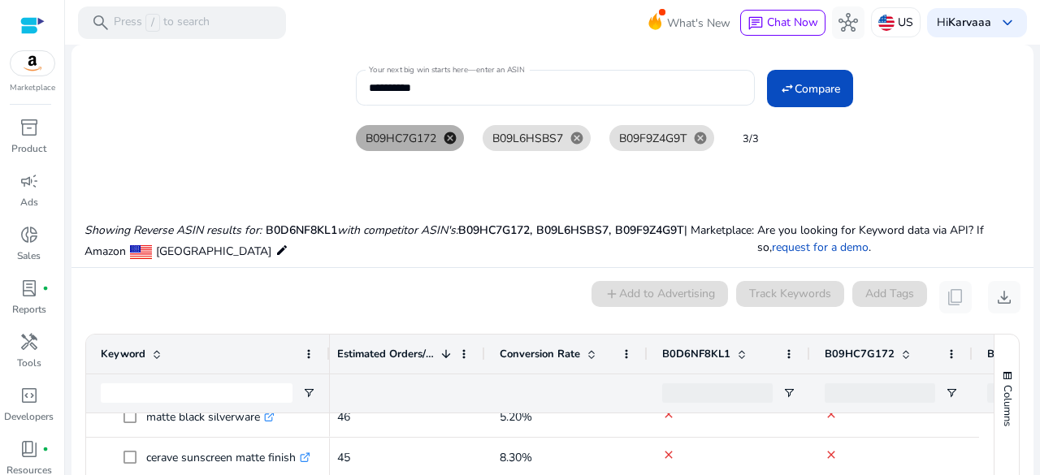
click at [450, 139] on mat-icon "cancel" at bounding box center [450, 138] width 28 height 15
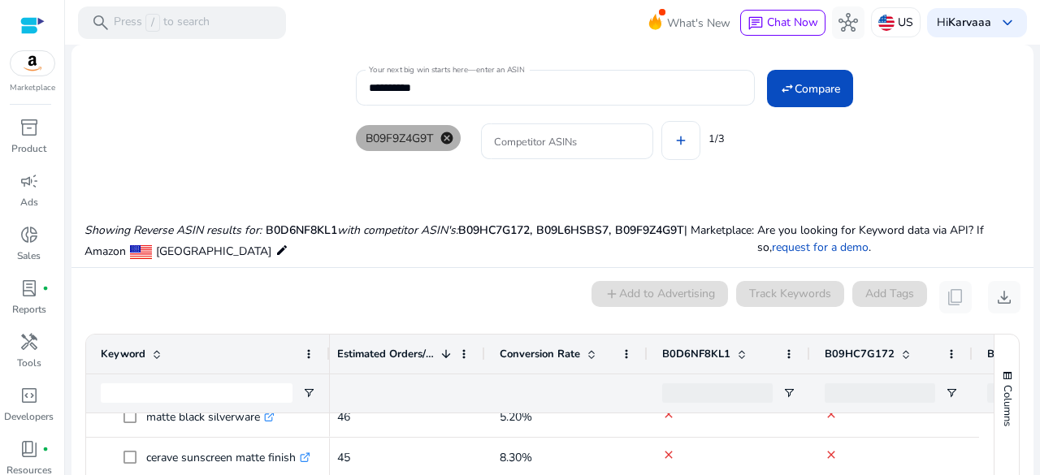
click at [450, 139] on mat-icon "cancel" at bounding box center [447, 138] width 28 height 15
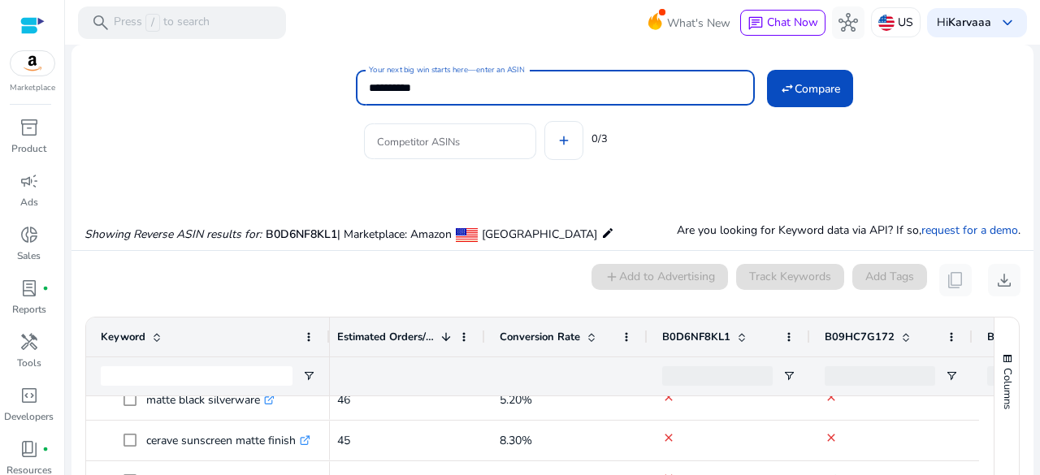
click at [677, 89] on input "**********" at bounding box center [555, 88] width 373 height 18
click at [767, 70] on button "swap_horiz Compare" at bounding box center [810, 88] width 86 height 37
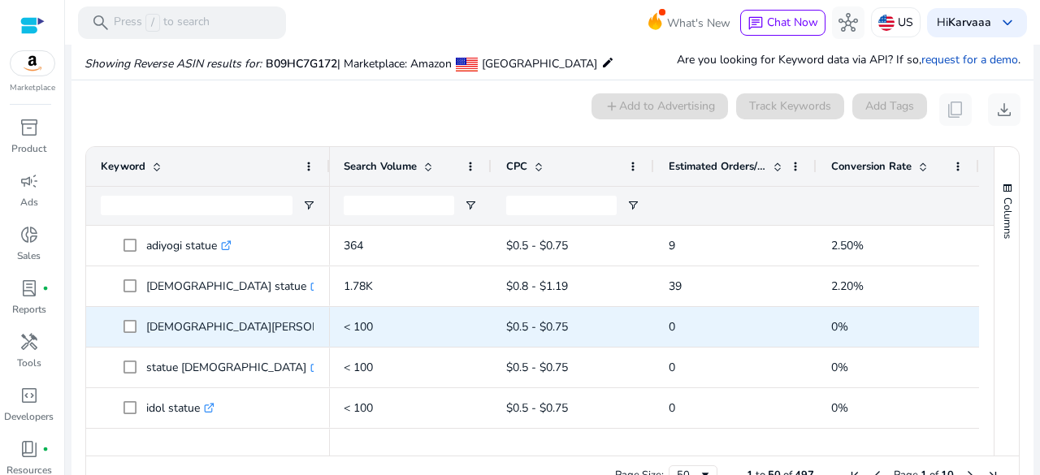
scroll to position [184, 0]
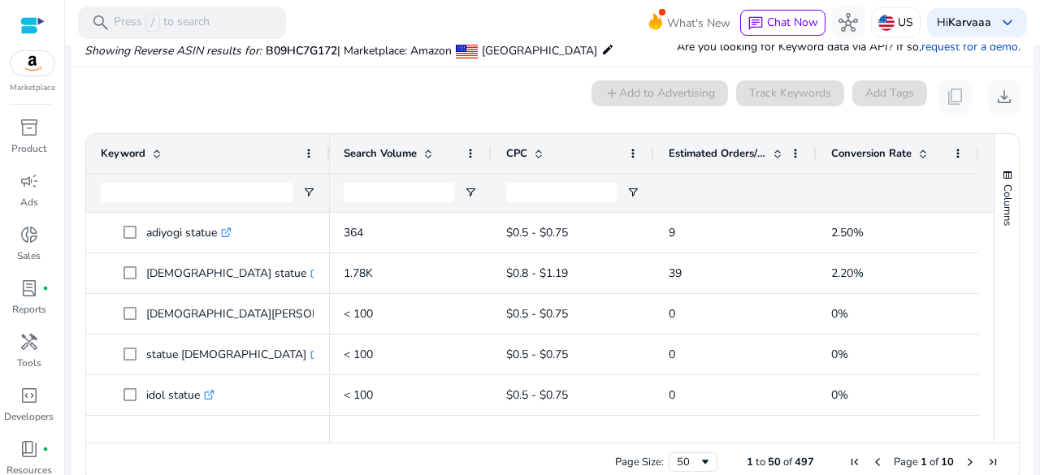
click at [771, 154] on span at bounding box center [777, 153] width 13 height 13
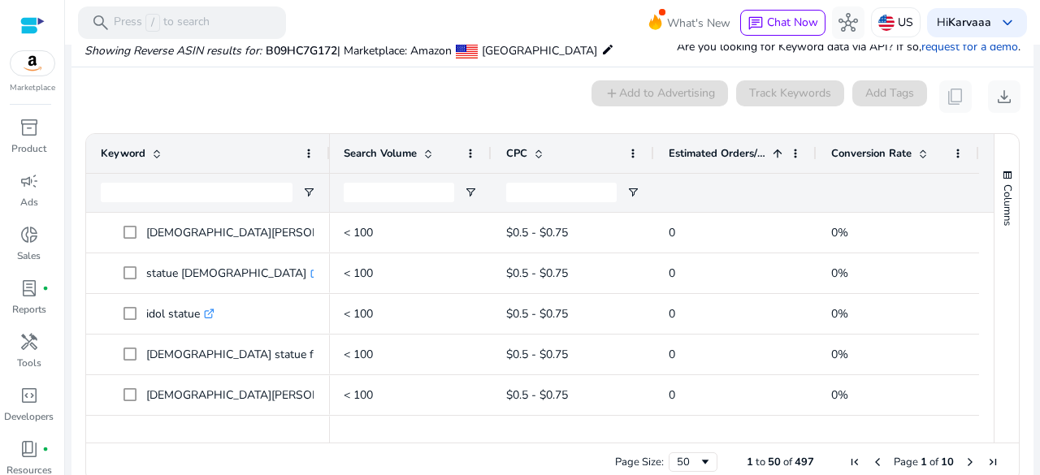
click at [771, 154] on span at bounding box center [777, 153] width 13 height 13
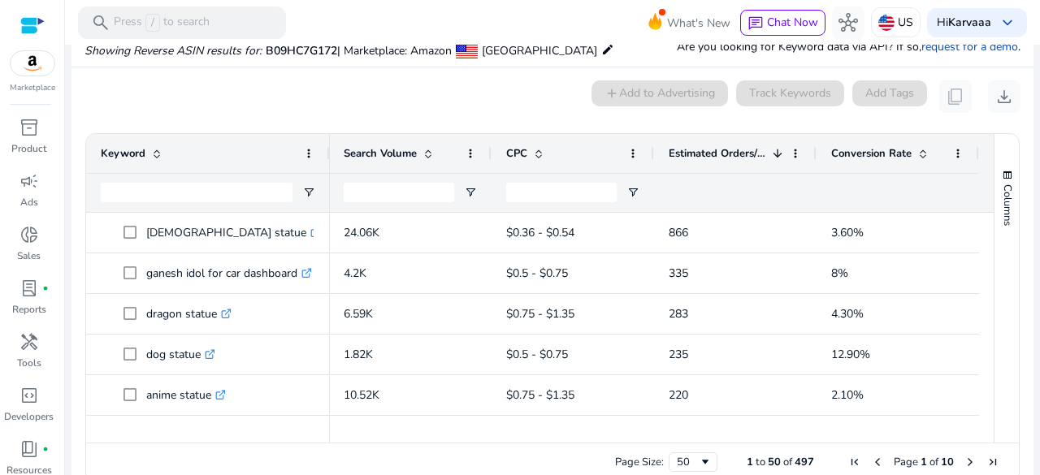
click at [771, 154] on span at bounding box center [777, 153] width 13 height 13
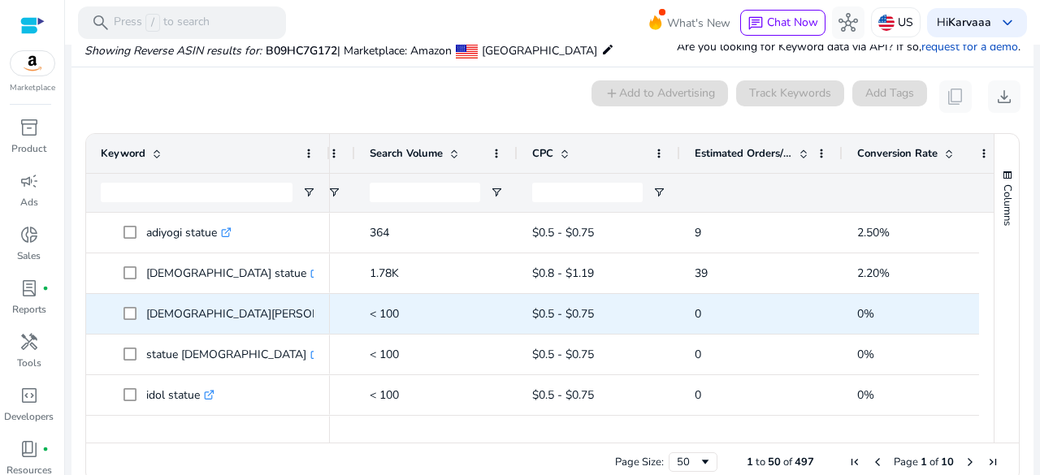
scroll to position [4, 0]
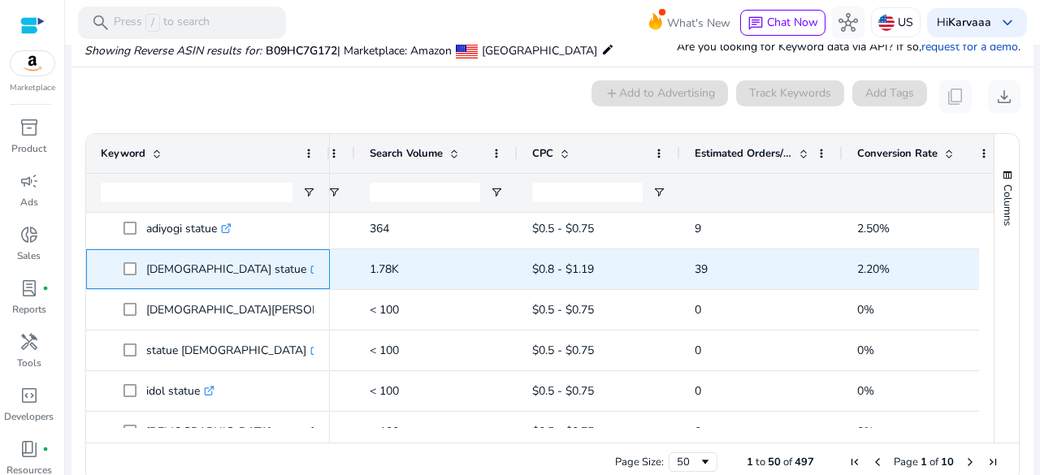
click at [159, 259] on p "[DEMOGRAPHIC_DATA] statue .st0{fill:#2c8af8}" at bounding box center [233, 269] width 175 height 33
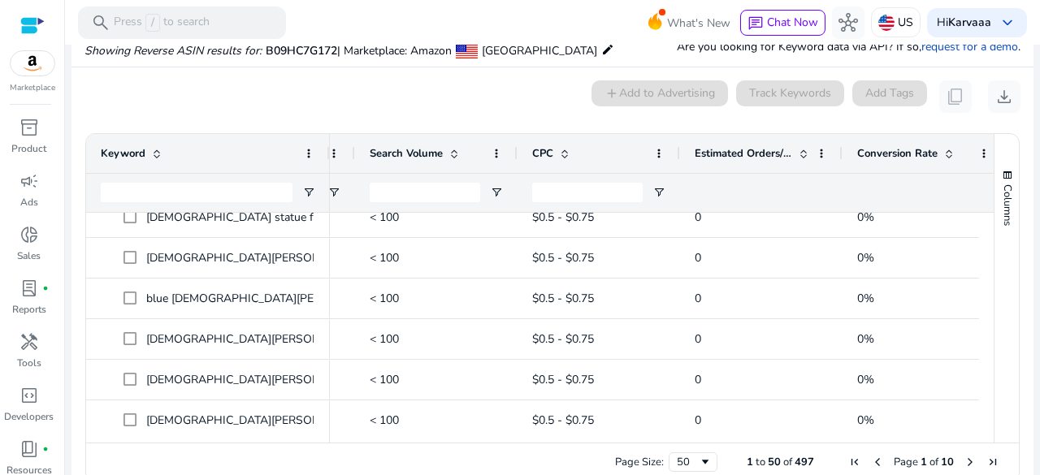
scroll to position [472, 0]
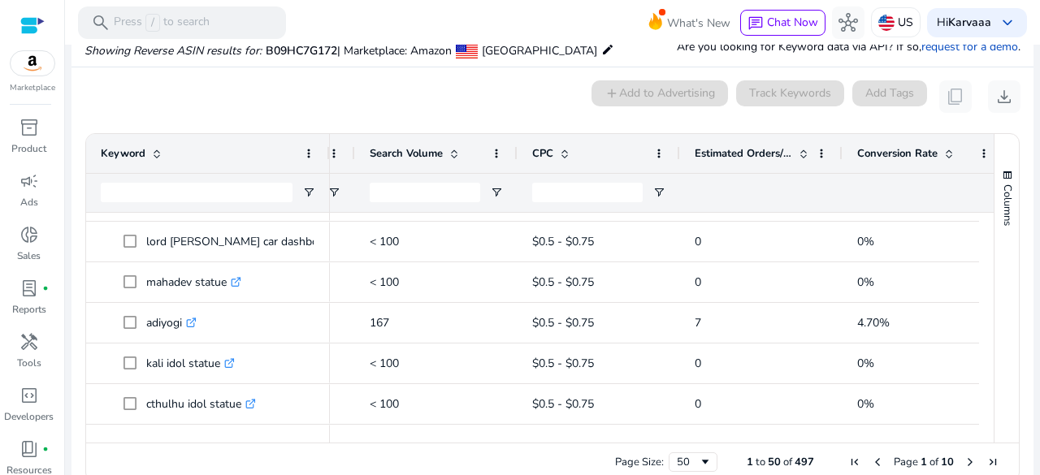
click at [804, 151] on span at bounding box center [803, 153] width 13 height 13
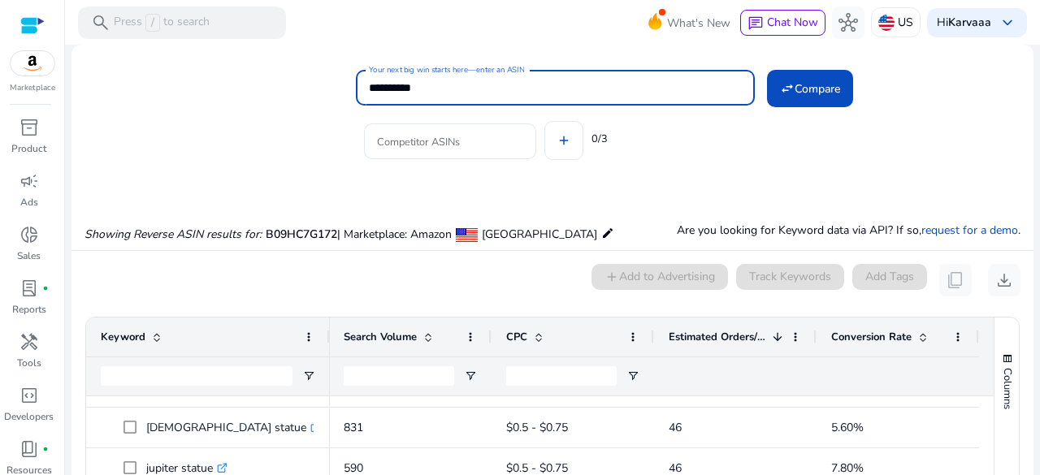
click at [396, 92] on input "**********" at bounding box center [555, 88] width 373 height 18
type input "**********"
click at [767, 70] on button "swap_horiz Compare" at bounding box center [810, 88] width 86 height 37
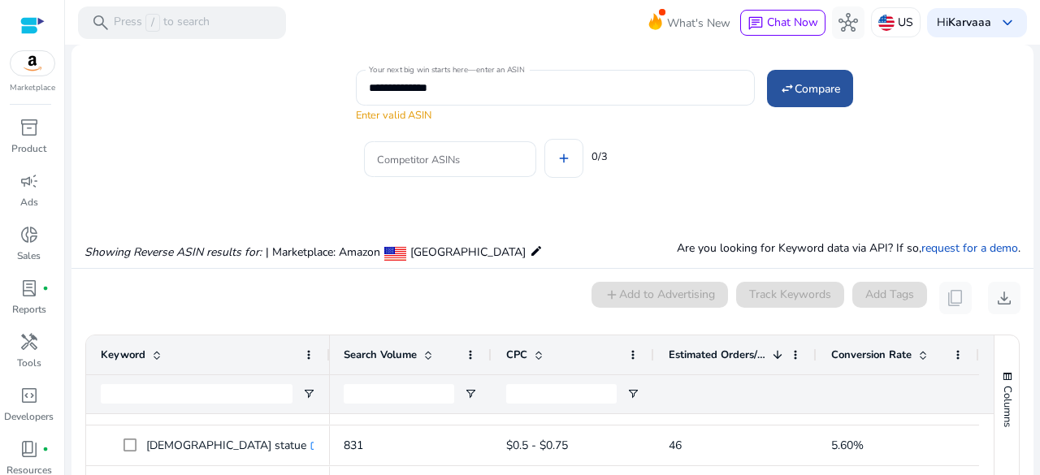
click at [774, 103] on span at bounding box center [810, 88] width 86 height 39
click at [774, 91] on span at bounding box center [810, 88] width 86 height 39
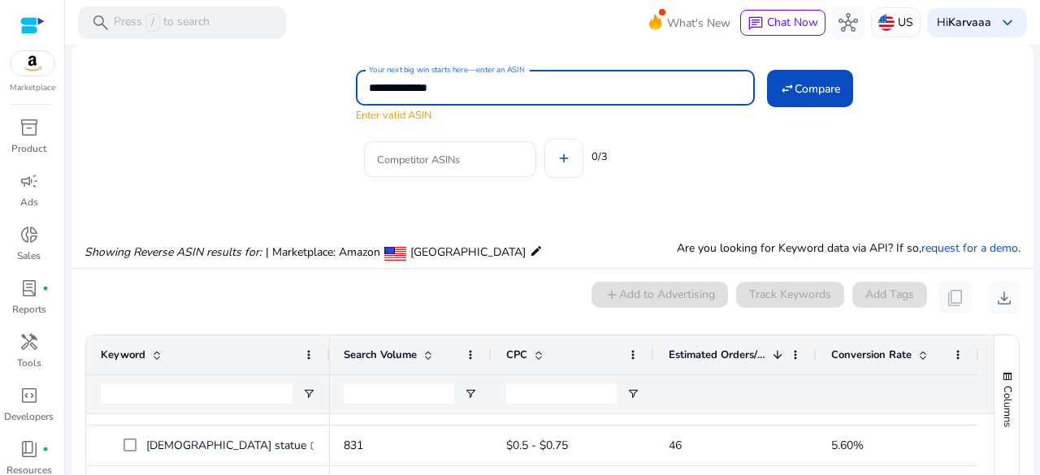
click at [717, 88] on input "**********" at bounding box center [555, 88] width 373 height 18
click at [767, 70] on button "swap_horiz Compare" at bounding box center [810, 88] width 86 height 37
click at [713, 88] on input "**********" at bounding box center [555, 88] width 373 height 18
click at [767, 70] on button "swap_horiz Compare" at bounding box center [810, 88] width 86 height 37
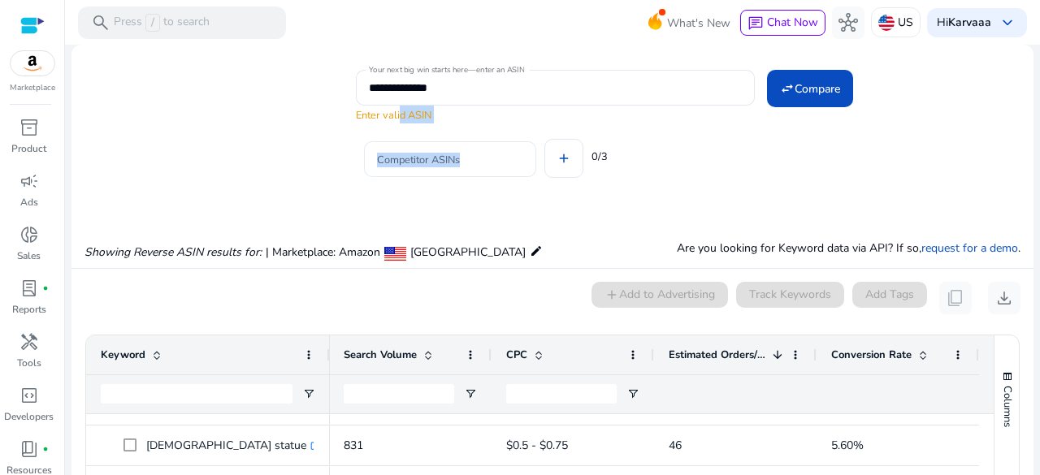
drag, startPoint x: 398, startPoint y: 112, endPoint x: 514, endPoint y: 155, distance: 123.2
click at [514, 155] on div "**********" at bounding box center [688, 127] width 665 height 123
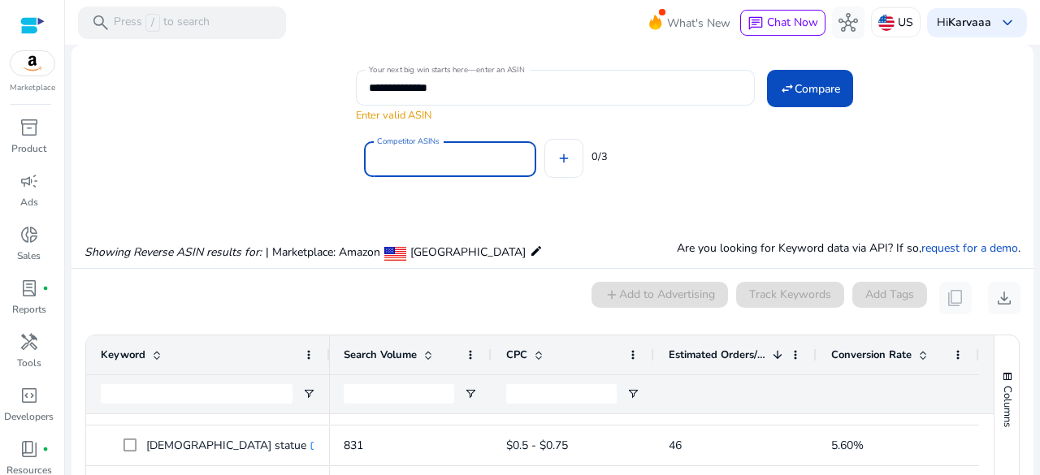
click at [514, 155] on input "Competitor ASINs" at bounding box center [450, 159] width 146 height 18
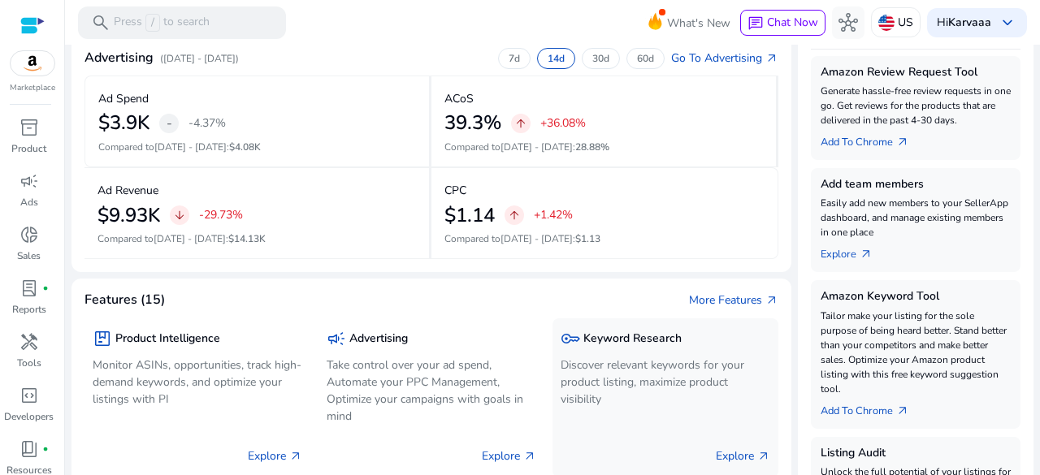
click at [627, 349] on div "key Keyword Research" at bounding box center [666, 339] width 210 height 24
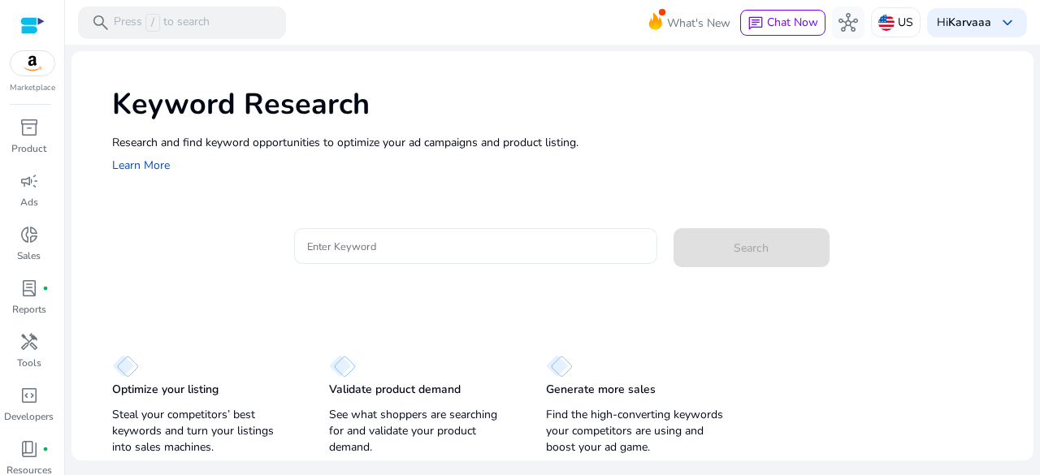
paste input "**********"
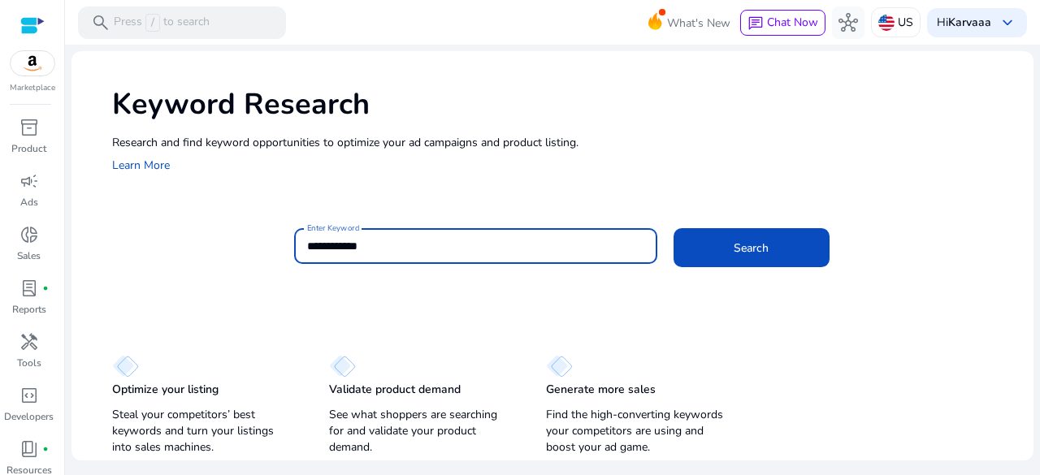
click at [427, 249] on input "**********" at bounding box center [475, 246] width 337 height 18
type input "*"
type input "*******"
click at [674, 228] on button "Search" at bounding box center [752, 247] width 156 height 39
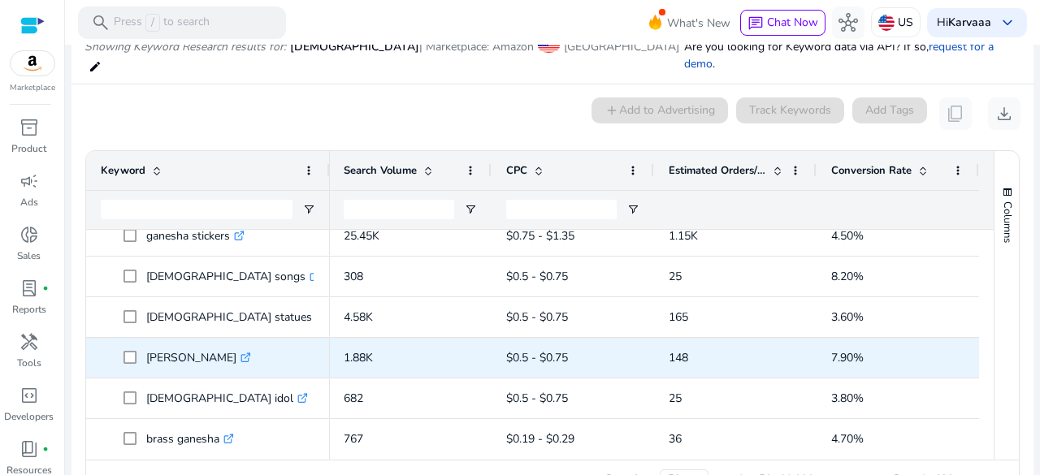
click at [174, 341] on p "[PERSON_NAME] .st0{fill:#2c8af8}" at bounding box center [198, 357] width 105 height 33
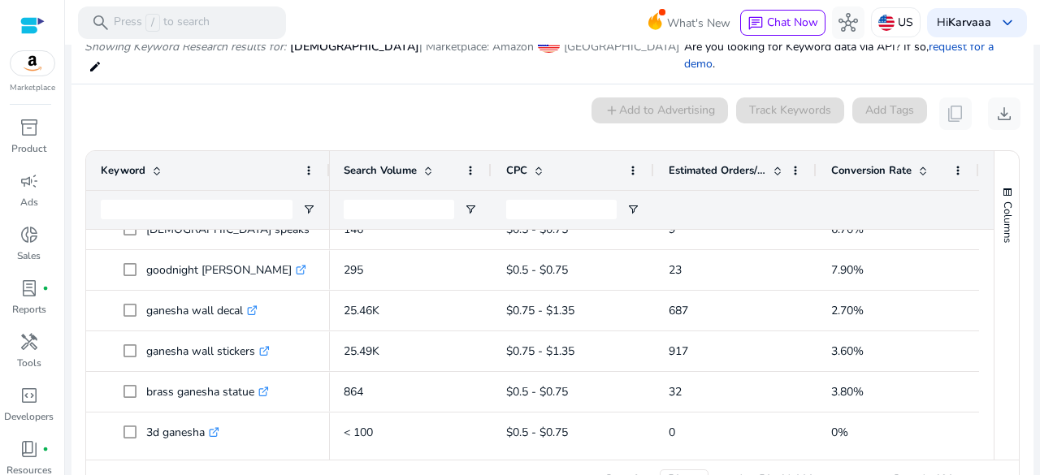
click at [775, 164] on span at bounding box center [777, 170] width 13 height 13
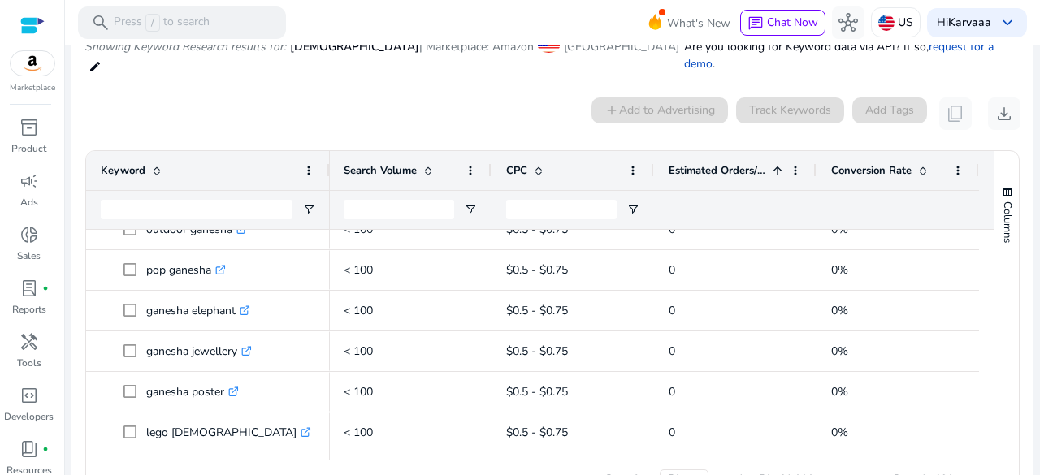
click at [775, 164] on span at bounding box center [777, 170] width 13 height 13
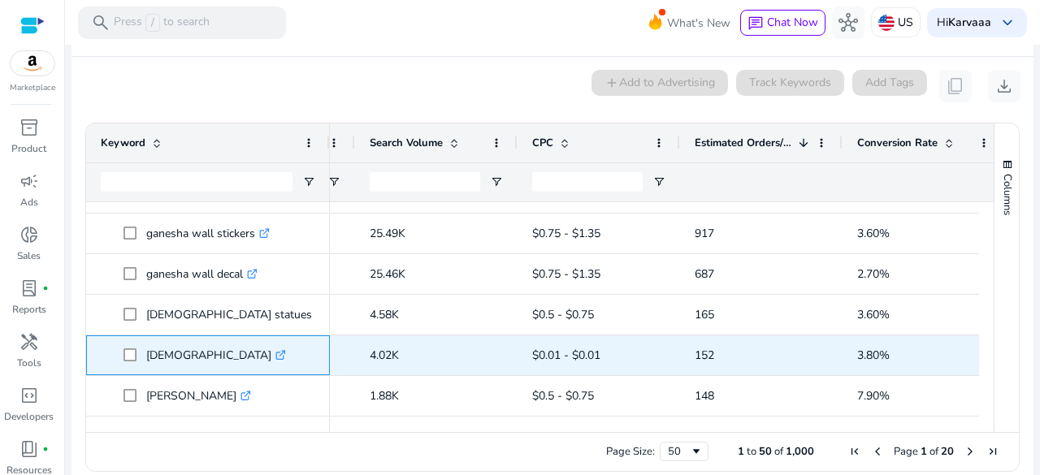
click at [163, 339] on p "ganesha .st0{fill:#2c8af8}" at bounding box center [216, 355] width 140 height 33
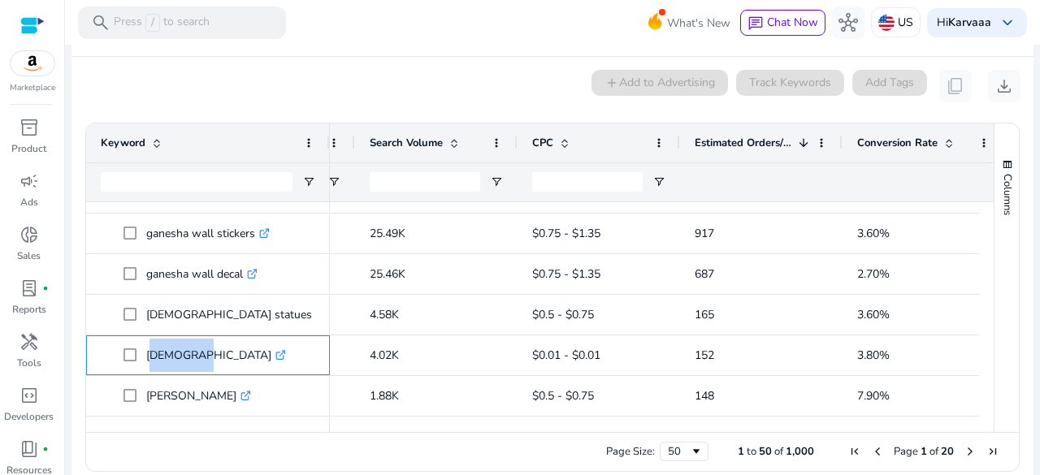
copy p "[DEMOGRAPHIC_DATA]"
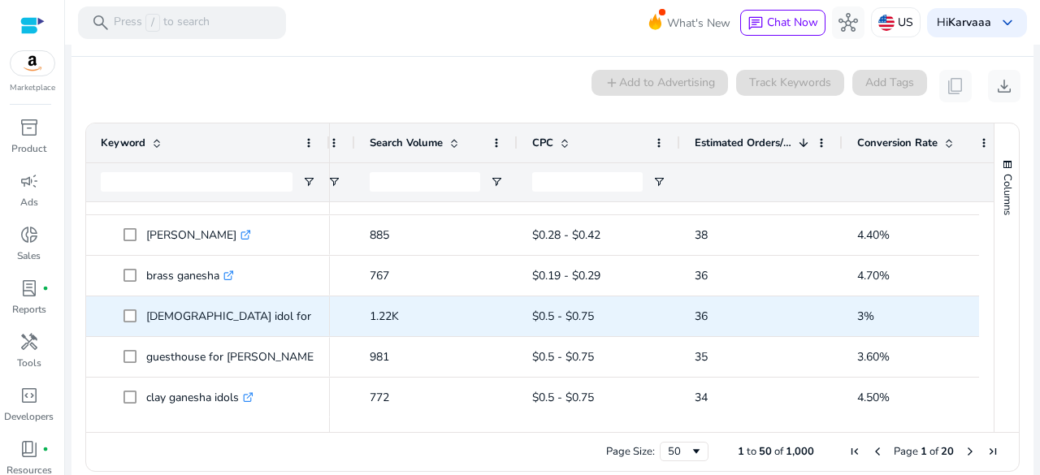
click at [201, 301] on p "ganesha idol for car dashboard .st0{fill:#2c8af8}" at bounding box center [273, 316] width 254 height 33
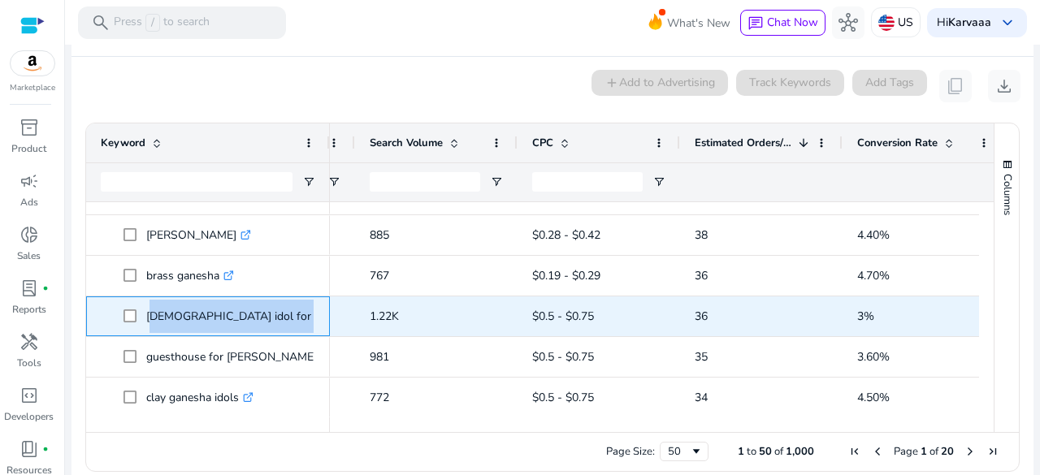
click at [201, 301] on p "ganesha idol for car dashboard .st0{fill:#2c8af8}" at bounding box center [273, 316] width 254 height 33
copy p "[DEMOGRAPHIC_DATA] idol for car dashboard"
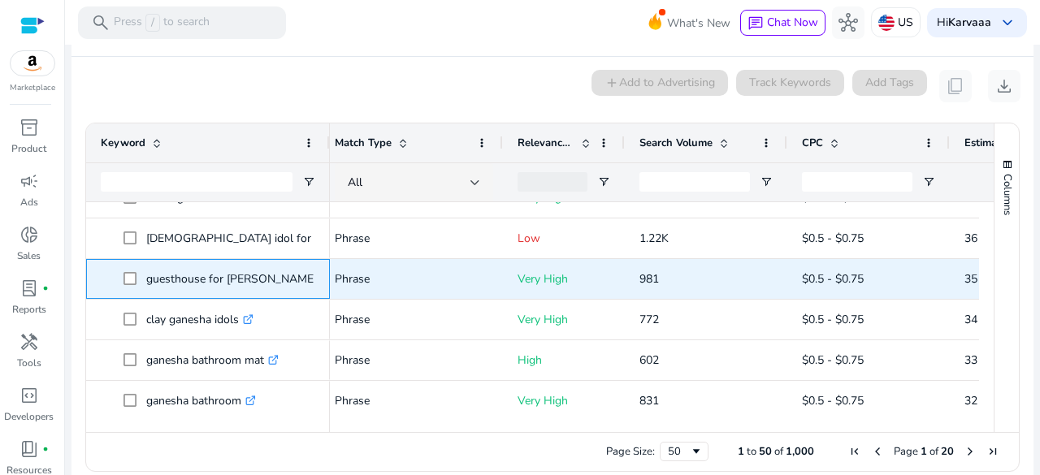
click at [183, 262] on p "guesthouse for ganesha .st0{fill:#2c8af8}" at bounding box center [238, 278] width 185 height 33
copy p "guesthouse for ganesha"
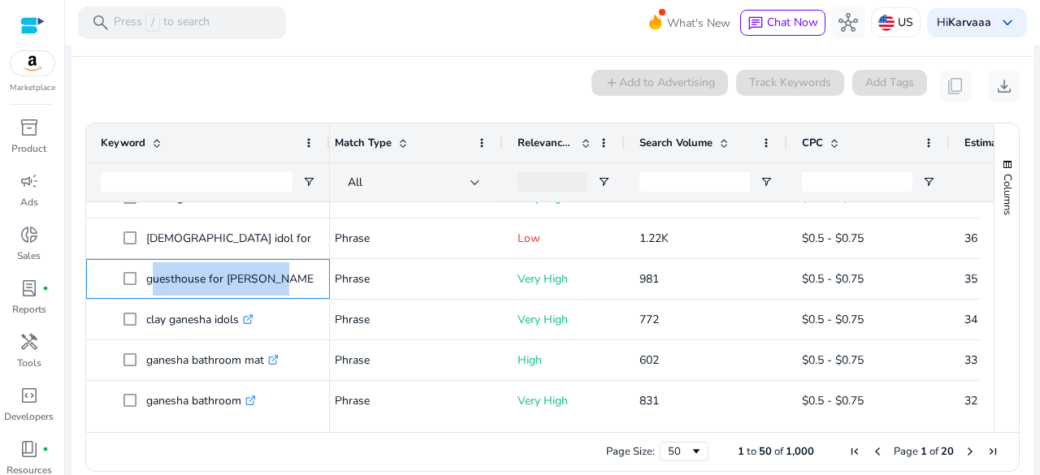
copy p "guesthouse for ganesha"
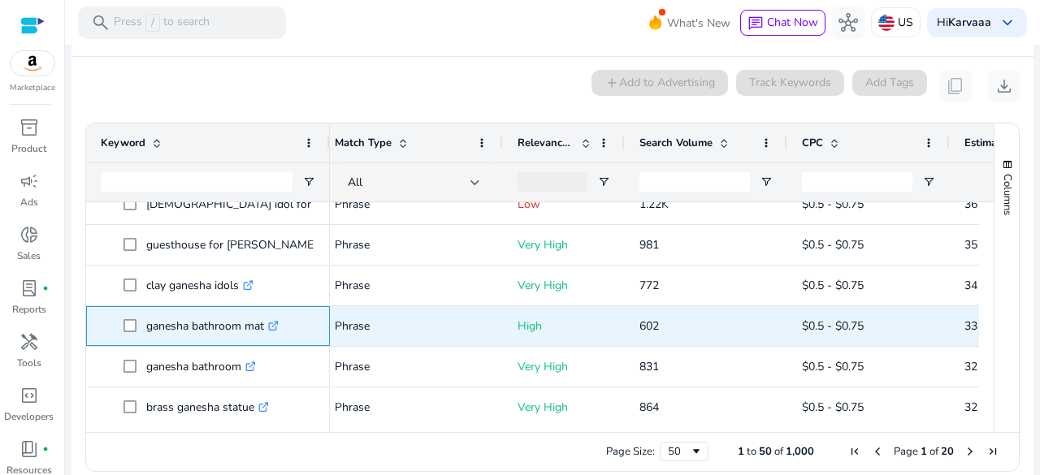
click at [202, 322] on p "ganesha bathroom mat .st0{fill:#2c8af8}" at bounding box center [212, 326] width 132 height 33
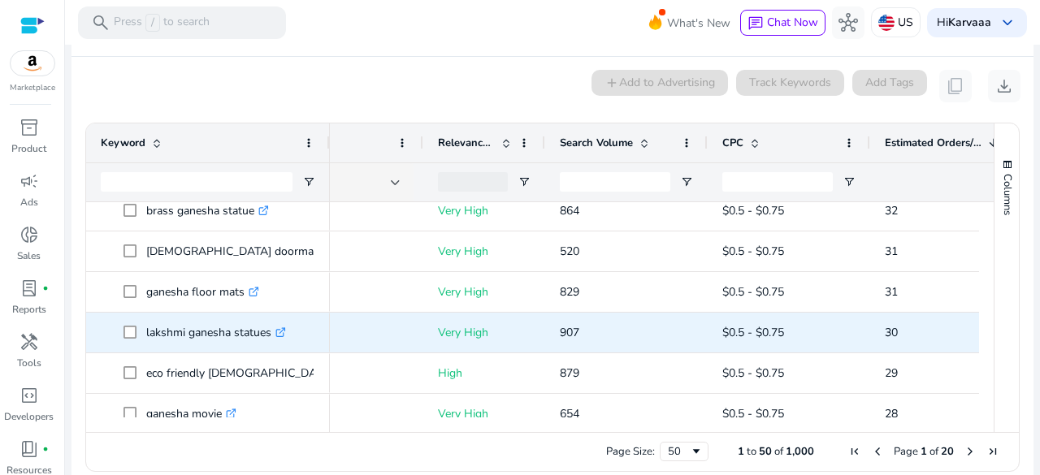
click at [203, 319] on p "lakshmi ganesha statues .st0{fill:#2c8af8}" at bounding box center [216, 332] width 140 height 33
copy p "lakshmi ganesha statues"
click at [202, 316] on p "lakshmi ganesha statues .st0{fill:#2c8af8}" at bounding box center [216, 332] width 140 height 33
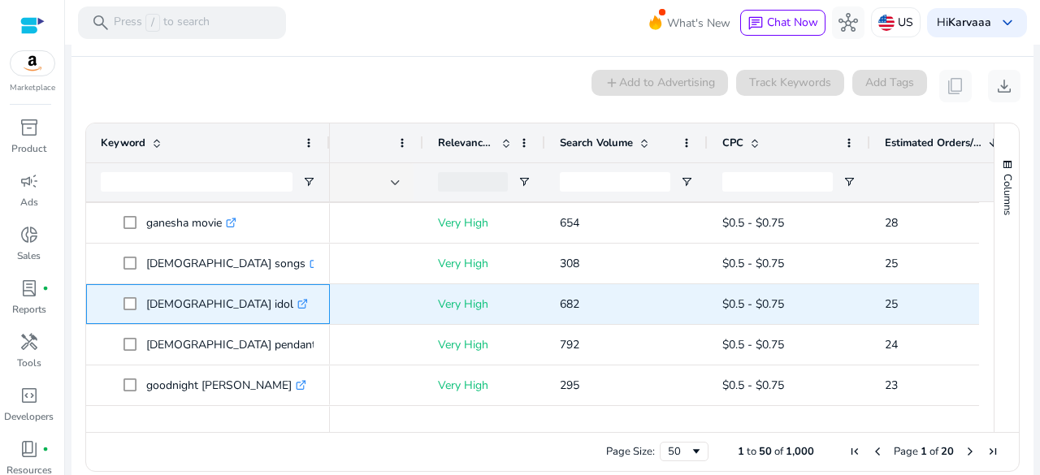
click at [173, 288] on p "ganesha idol .st0{fill:#2c8af8}" at bounding box center [227, 304] width 162 height 33
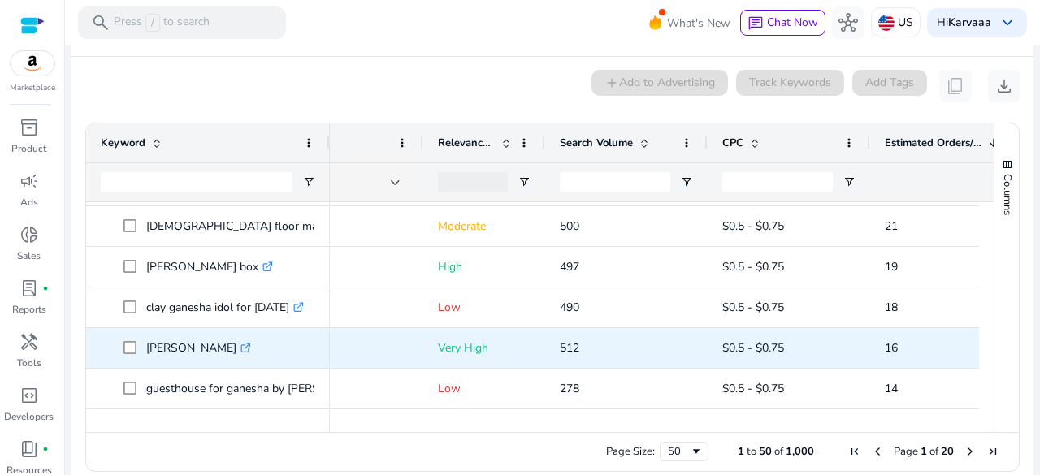
scroll to position [1462, 0]
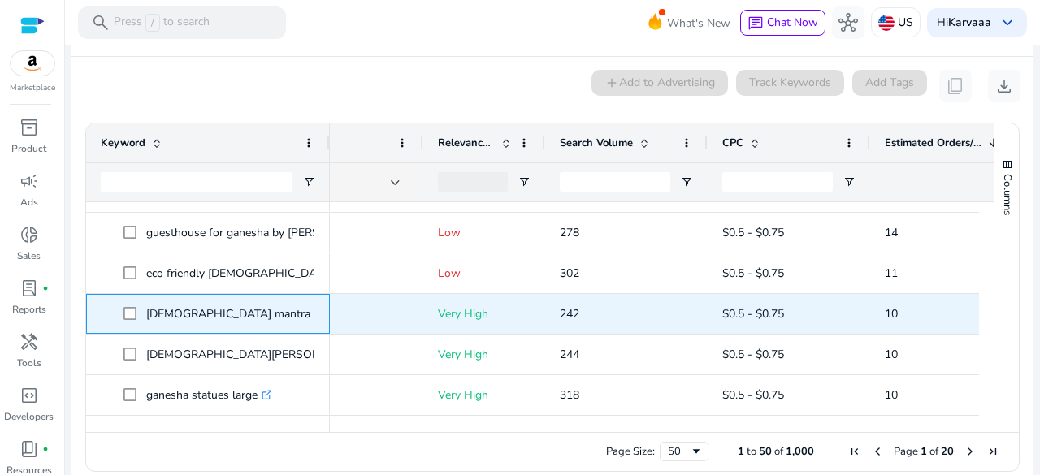
click at [179, 300] on p "ganesha mantra .st0{fill:#2c8af8}" at bounding box center [235, 313] width 179 height 33
copy p "[DEMOGRAPHIC_DATA] mantra"
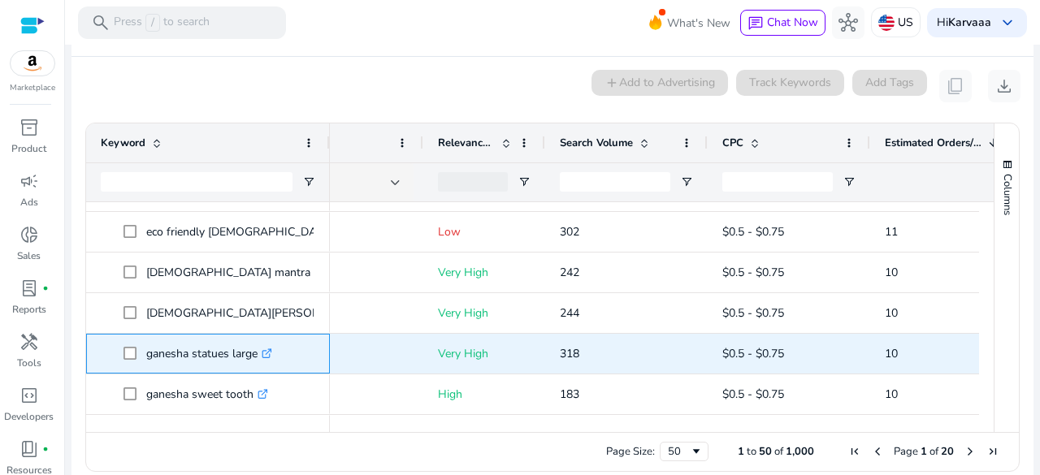
click at [164, 344] on p "ganesha statues large .st0{fill:#2c8af8}" at bounding box center [209, 353] width 126 height 33
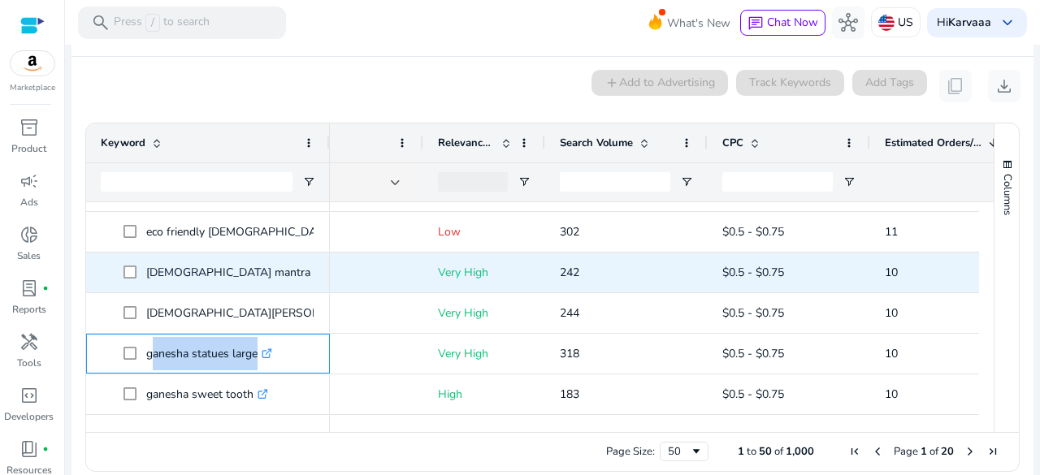
copy span "ganesha statues large .st0{fill:#2c8af8}"
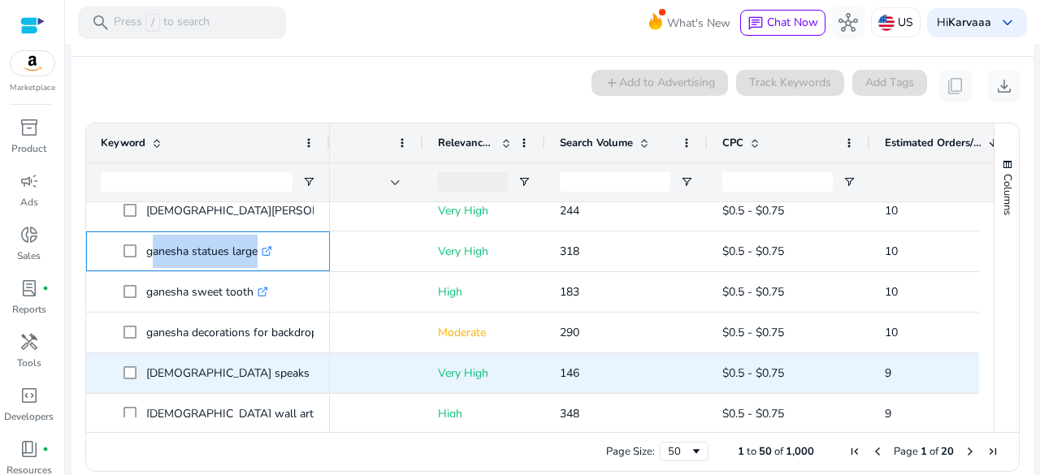
scroll to position [1815, 0]
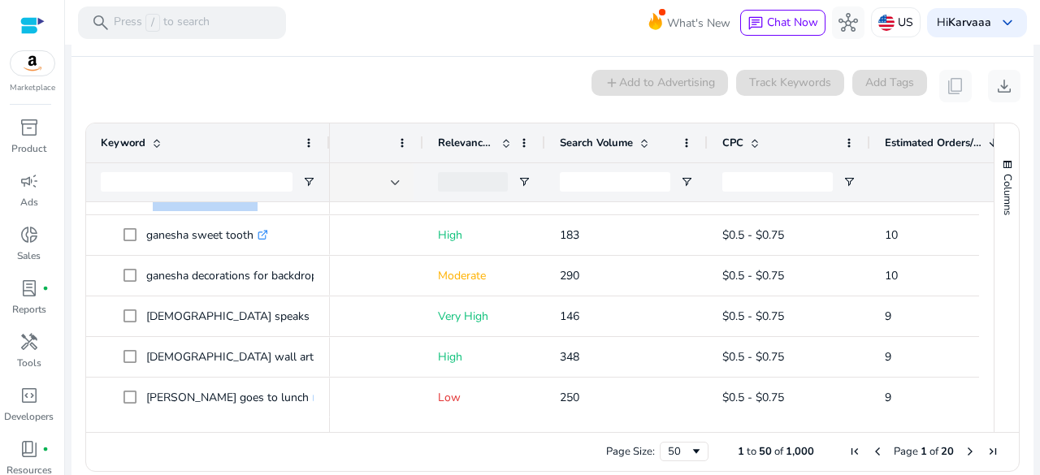
click at [788, 445] on span "1,000" at bounding box center [800, 452] width 28 height 15
click at [669, 445] on div "50" at bounding box center [679, 452] width 22 height 15
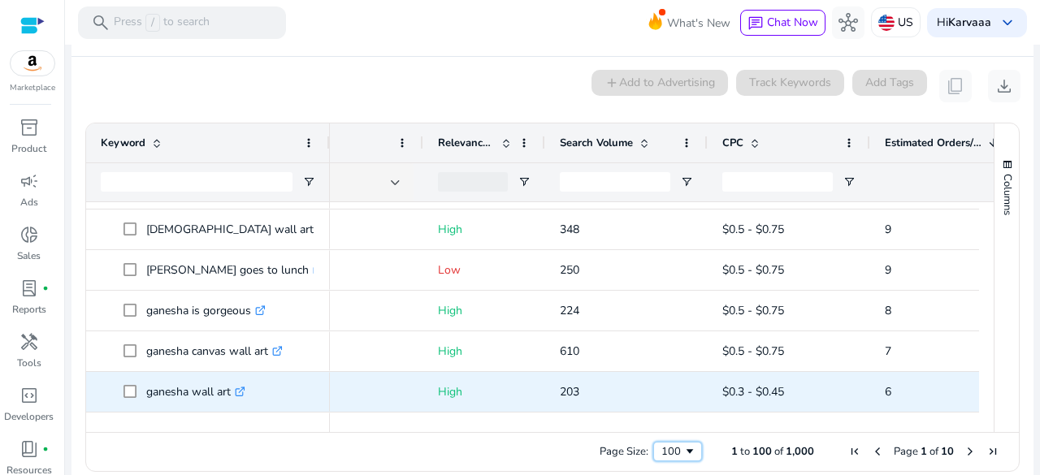
scroll to position [1965, 0]
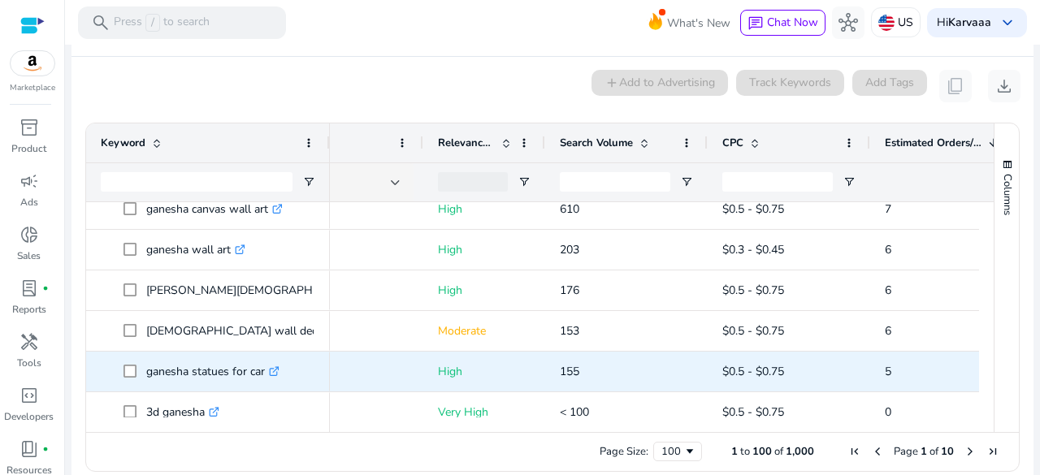
click at [185, 355] on p "ganesha statues for car .st0{fill:#2c8af8}" at bounding box center [212, 371] width 133 height 33
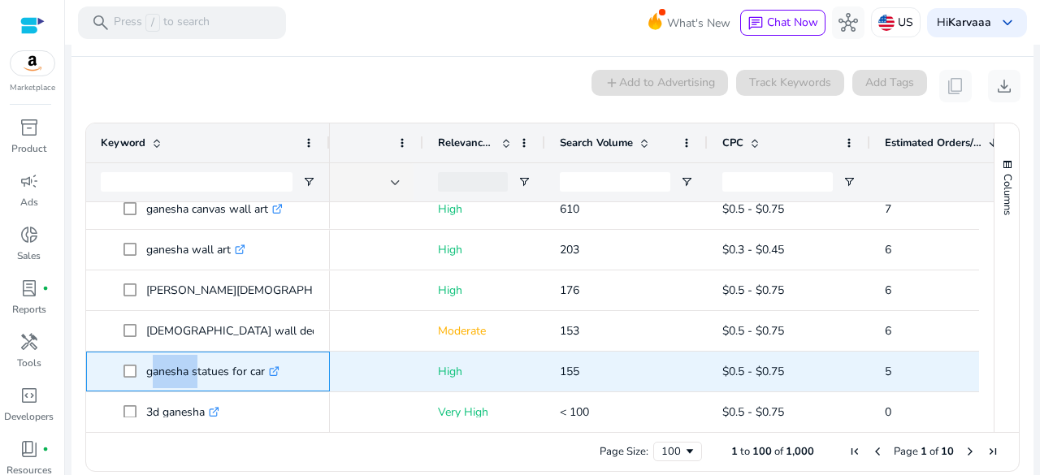
click at [185, 355] on p "ganesha statues for car .st0{fill:#2c8af8}" at bounding box center [212, 371] width 133 height 33
copy p "ganesha statues for car"
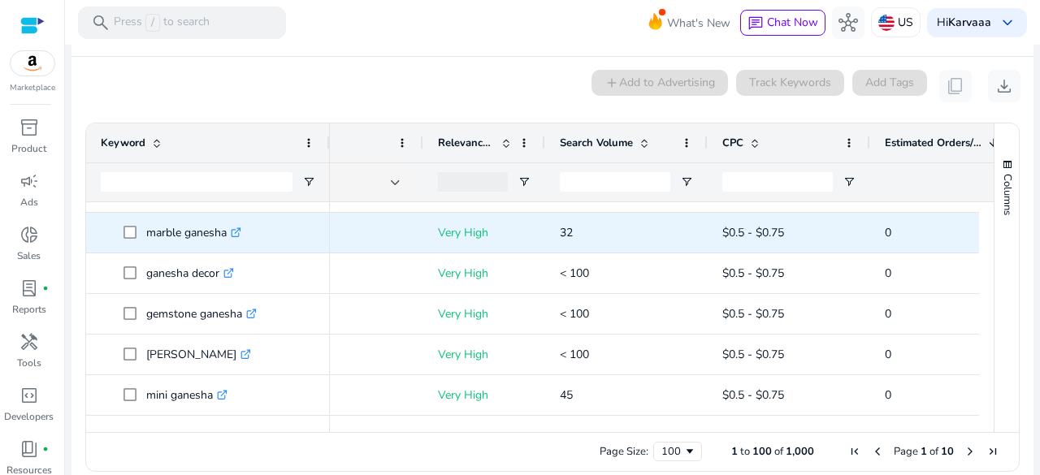
click at [187, 218] on p "marble ganesha .st0{fill:#2c8af8}" at bounding box center [193, 232] width 95 height 33
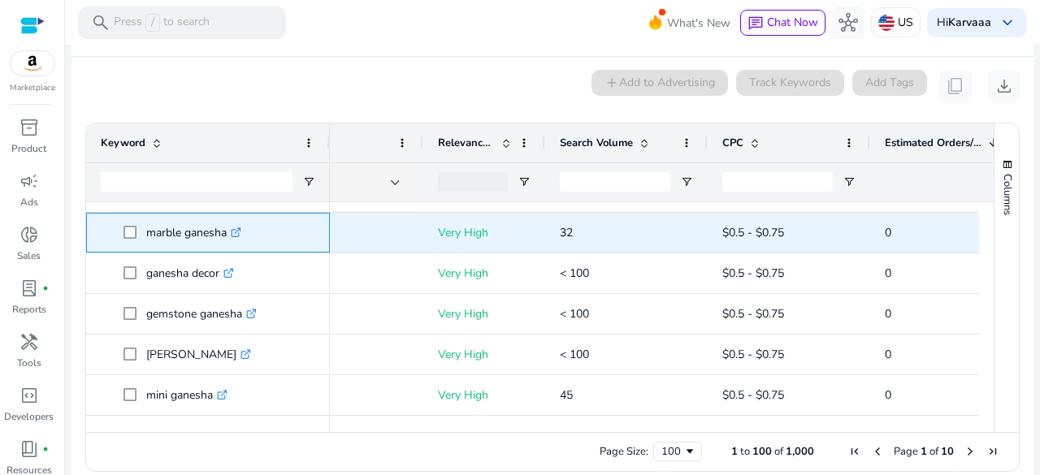
click at [187, 218] on p "marble ganesha .st0{fill:#2c8af8}" at bounding box center [193, 232] width 95 height 33
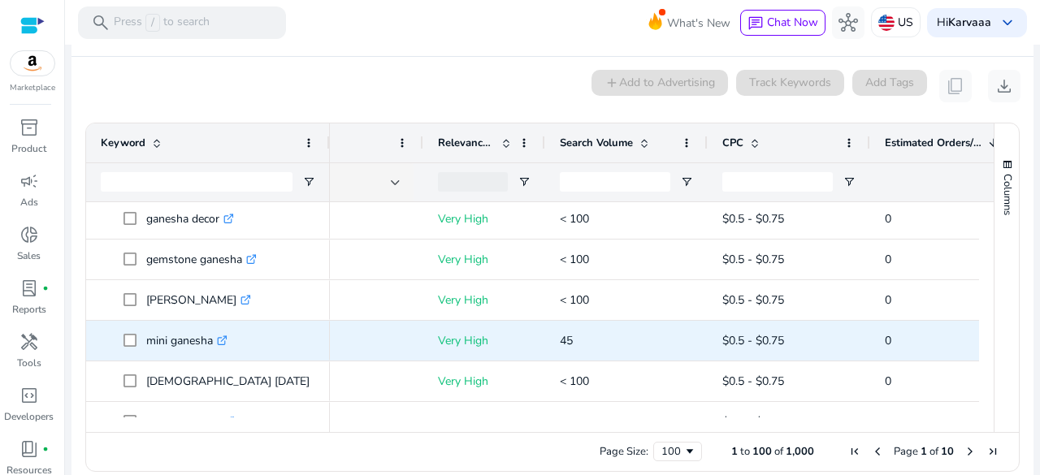
click at [208, 332] on p "mini ganesha .st0{fill:#2c8af8}" at bounding box center [186, 340] width 81 height 33
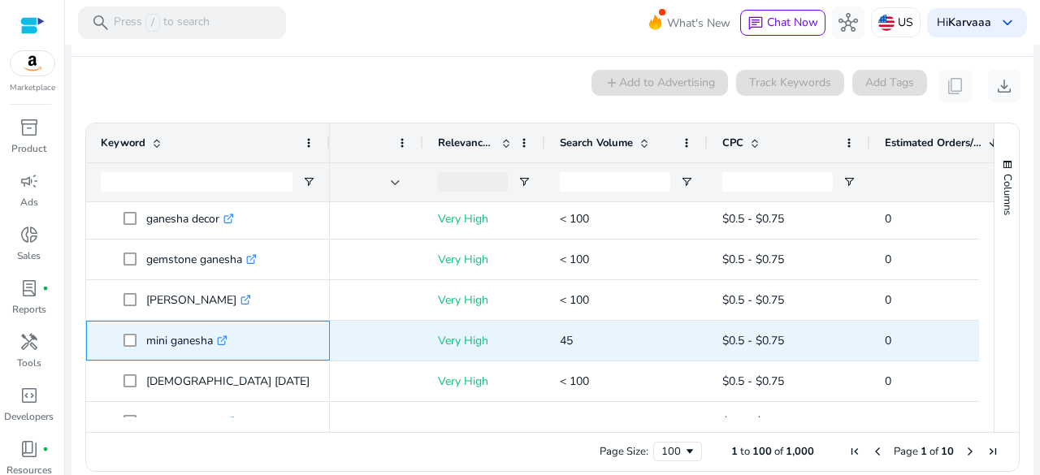
click at [208, 332] on p "mini ganesha .st0{fill:#2c8af8}" at bounding box center [186, 340] width 81 height 33
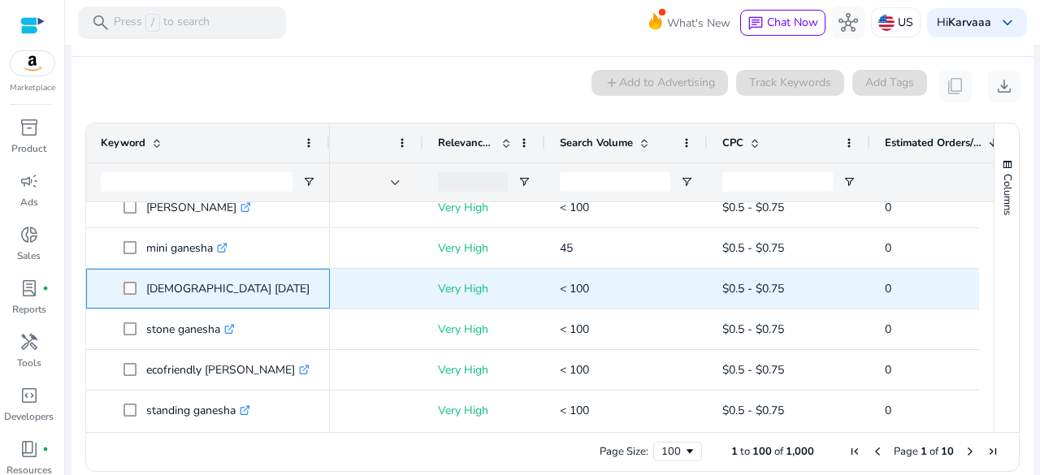
click at [275, 284] on span "ganesha diwali .st0{fill:#2c8af8}" at bounding box center [220, 288] width 192 height 33
